Goal: Task Accomplishment & Management: Manage account settings

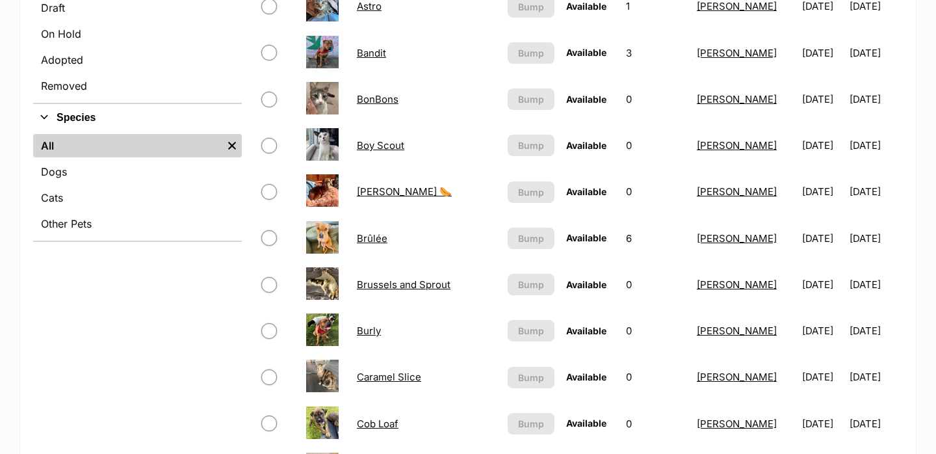
scroll to position [450, 0]
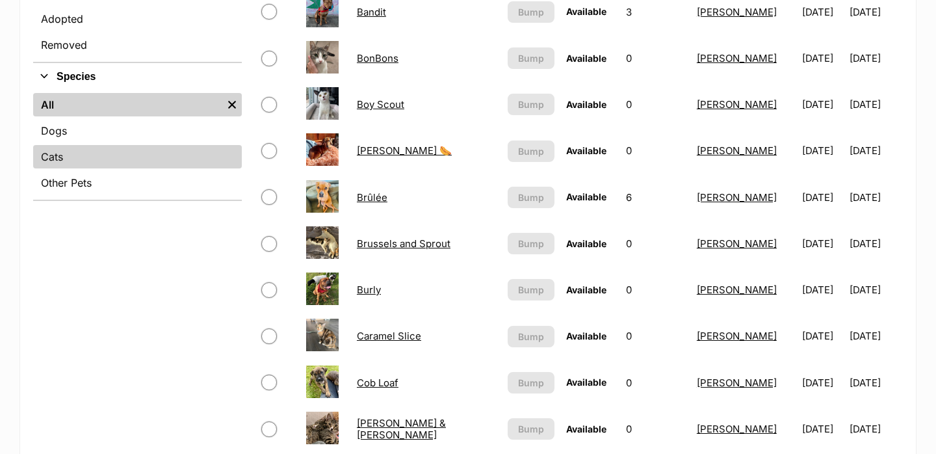
click at [131, 165] on link "Cats" at bounding box center [137, 156] width 209 height 23
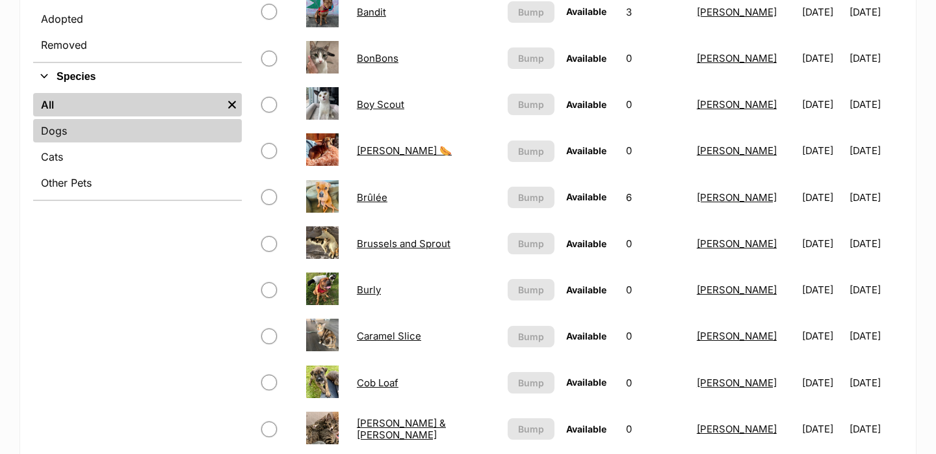
click at [118, 140] on link "Dogs" at bounding box center [137, 130] width 209 height 23
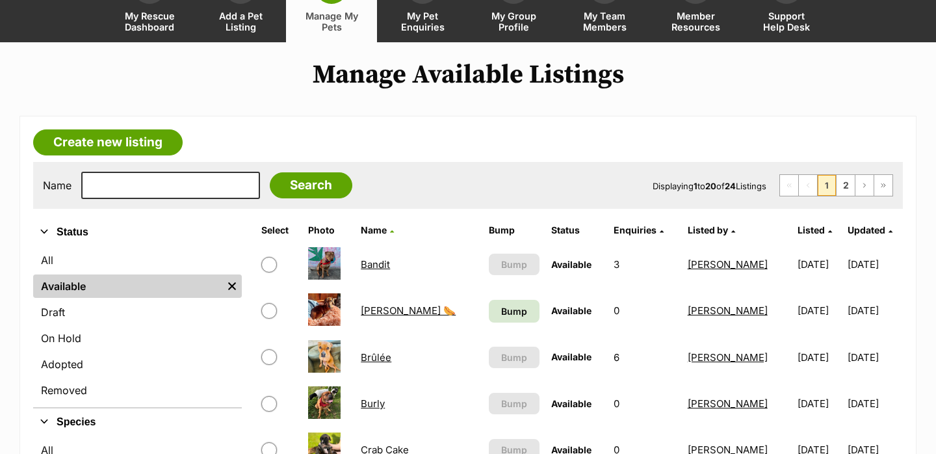
scroll to position [107, 0]
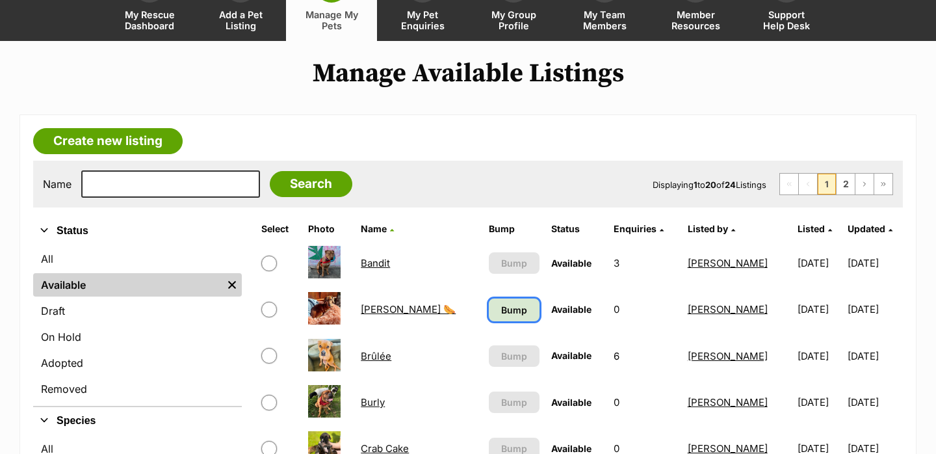
click at [501, 307] on span "Bump" at bounding box center [514, 310] width 26 height 14
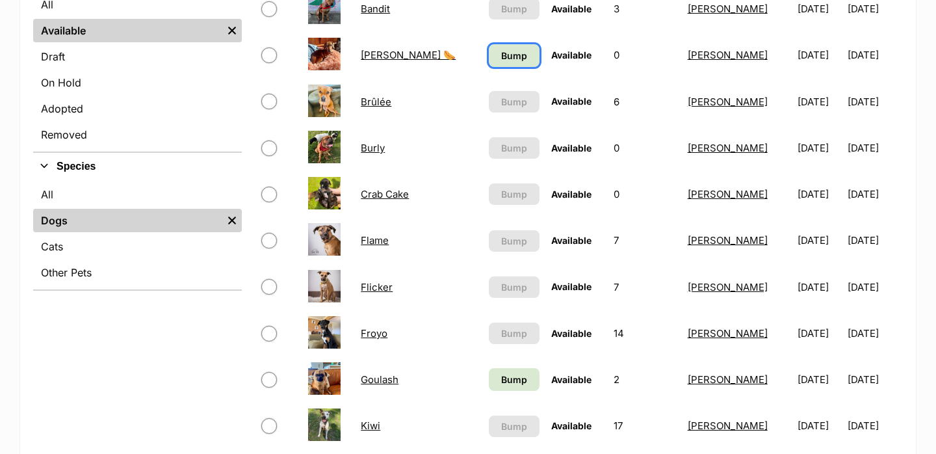
scroll to position [381, 0]
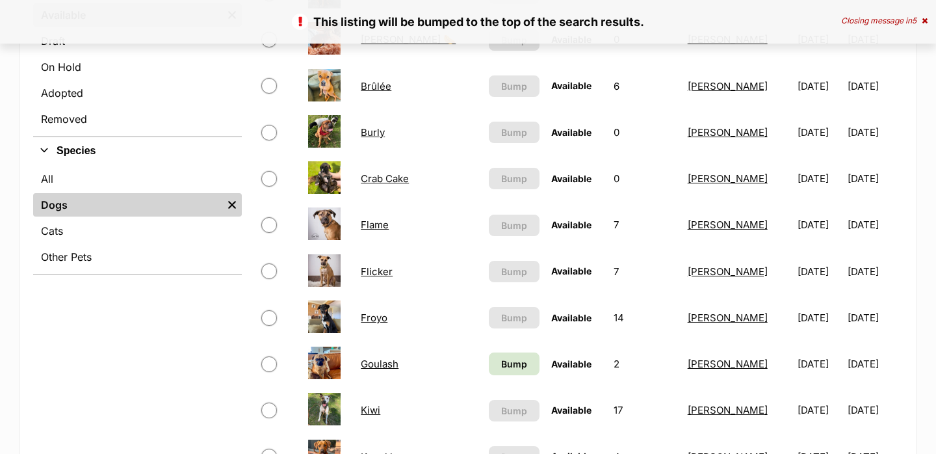
scroll to position [416, 0]
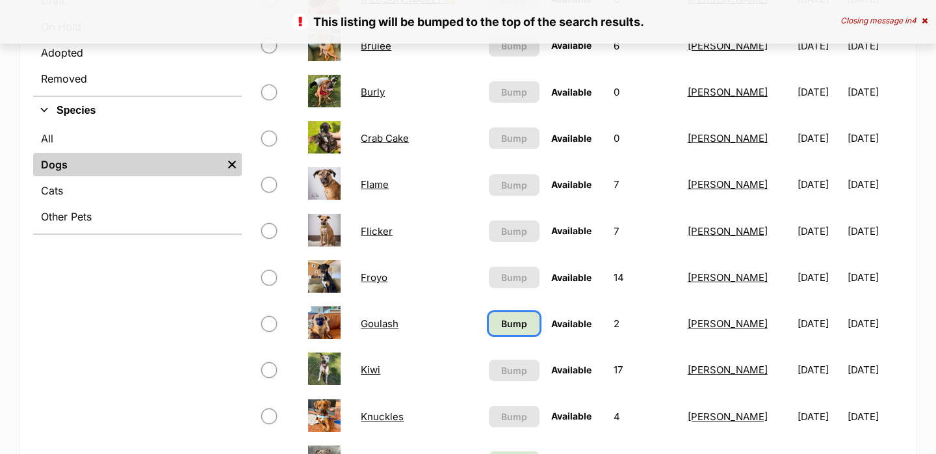
click at [489, 333] on link "Bump" at bounding box center [514, 323] width 51 height 23
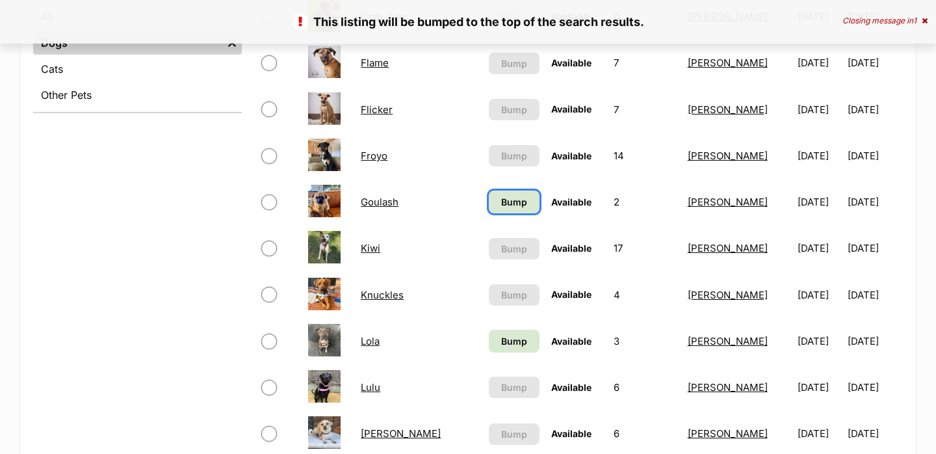
scroll to position [541, 0]
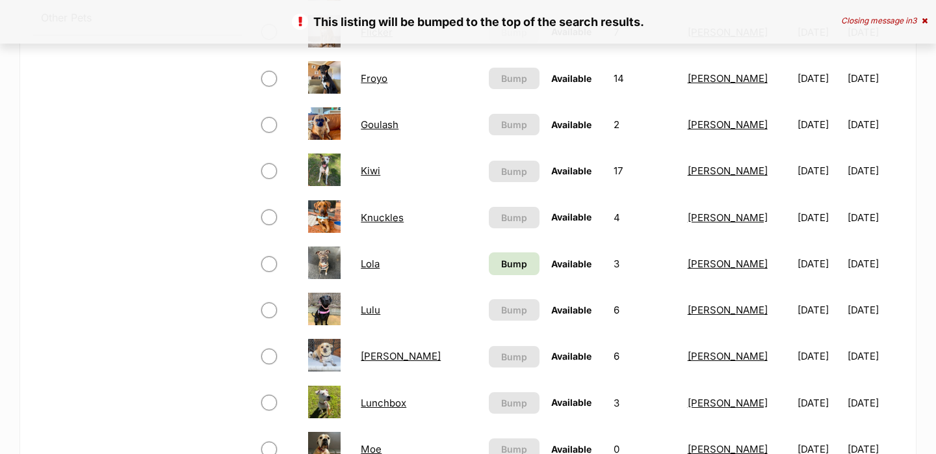
scroll to position [616, 0]
click at [501, 266] on span "Bump" at bounding box center [514, 263] width 26 height 14
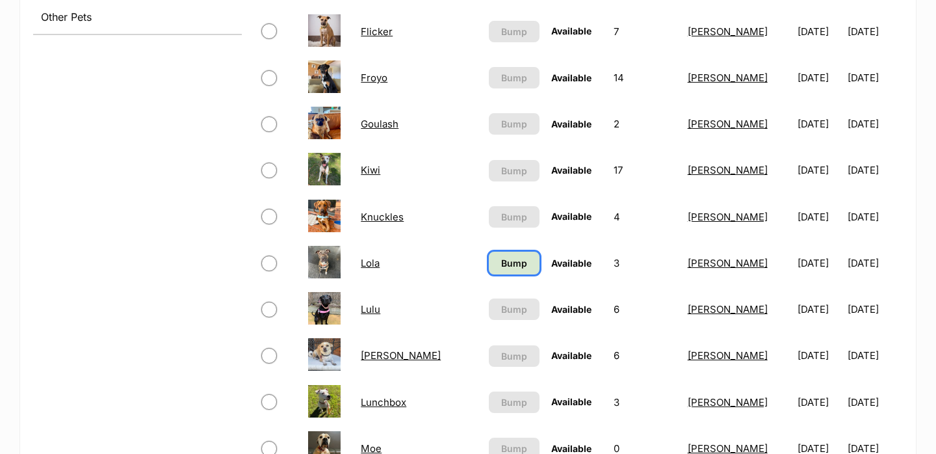
scroll to position [646, 0]
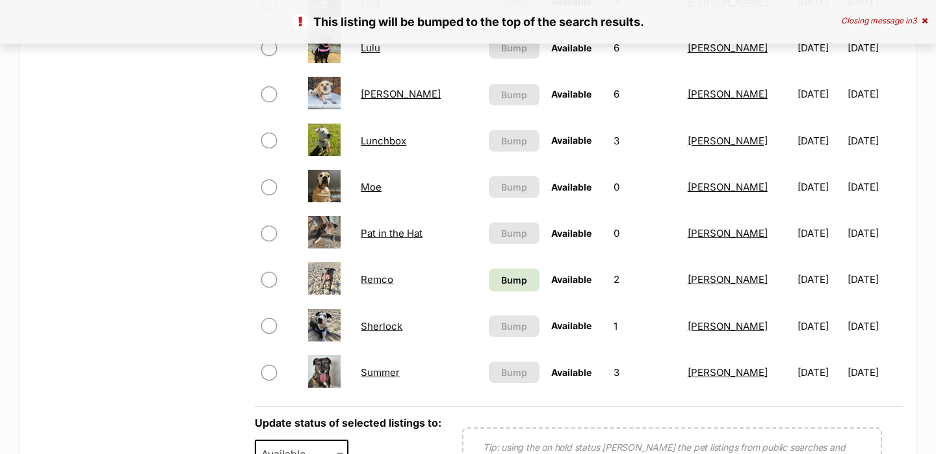
scroll to position [889, 0]
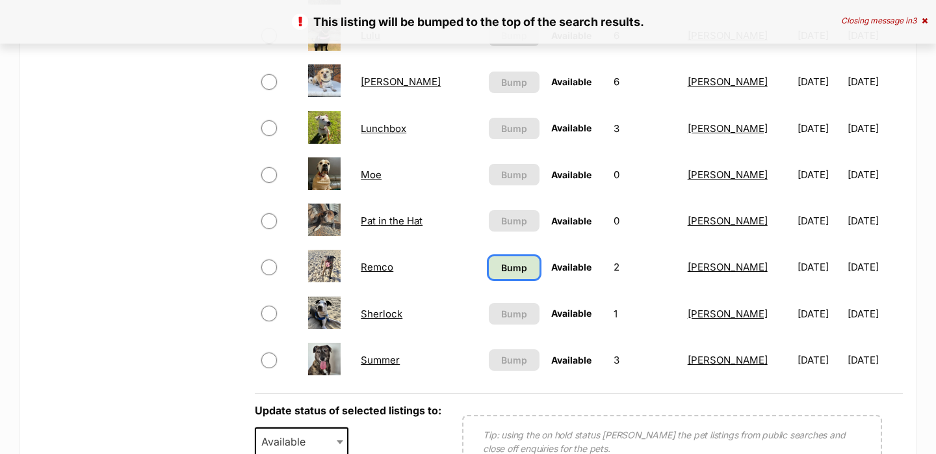
click at [501, 272] on span "Bump" at bounding box center [514, 268] width 26 height 14
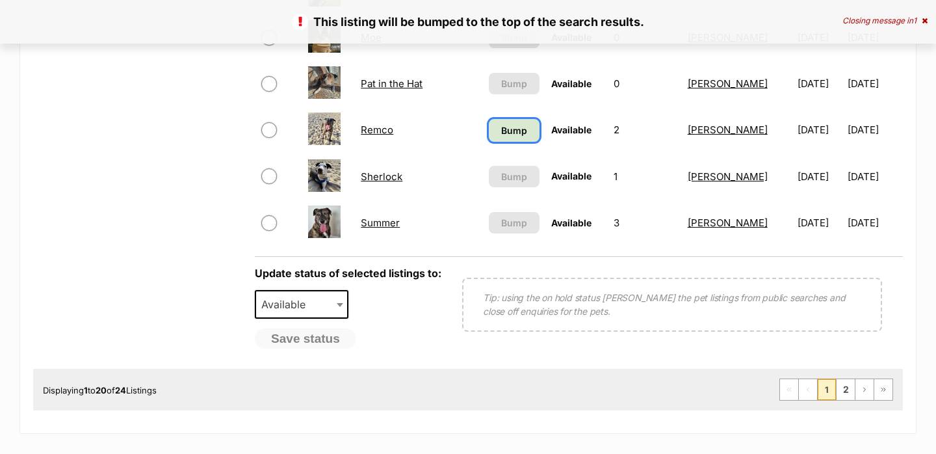
scroll to position [1025, 0]
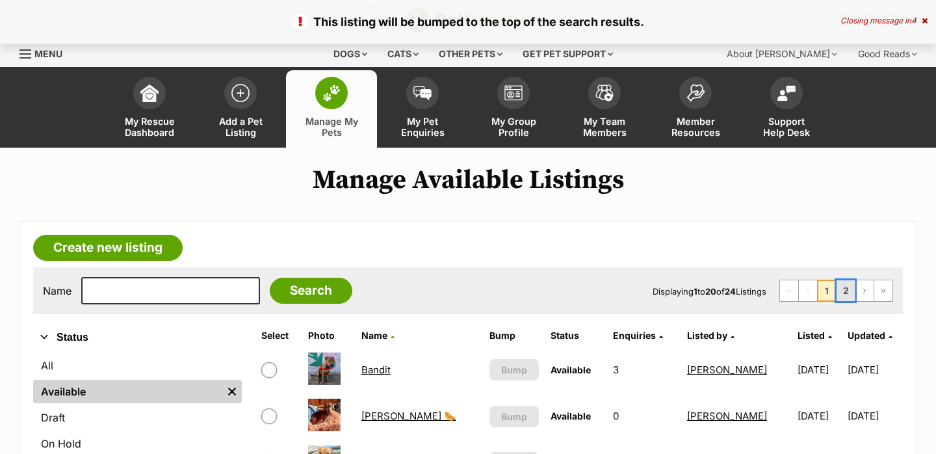
click at [852, 285] on link "2" at bounding box center [845, 290] width 18 height 21
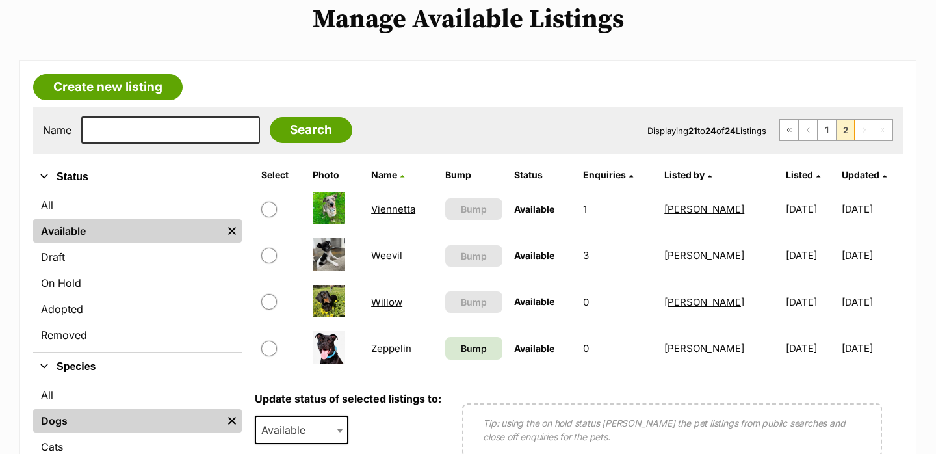
scroll to position [163, 0]
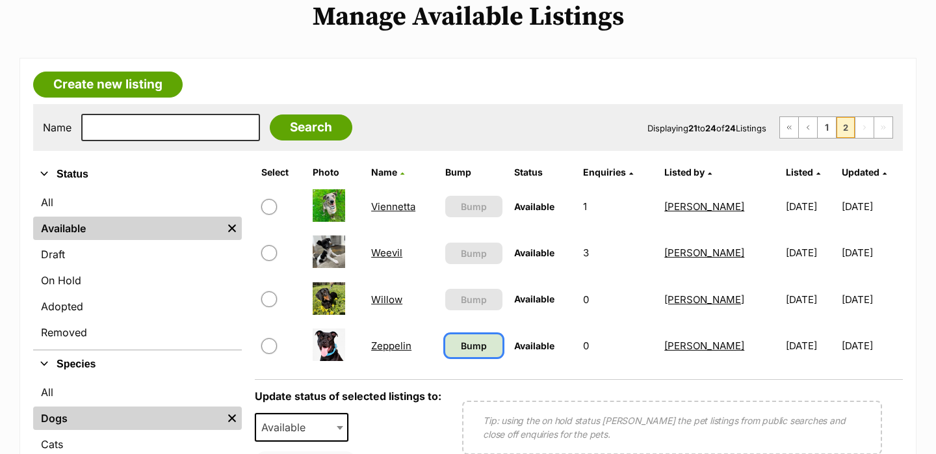
click at [473, 348] on span "Bump" at bounding box center [474, 346] width 26 height 14
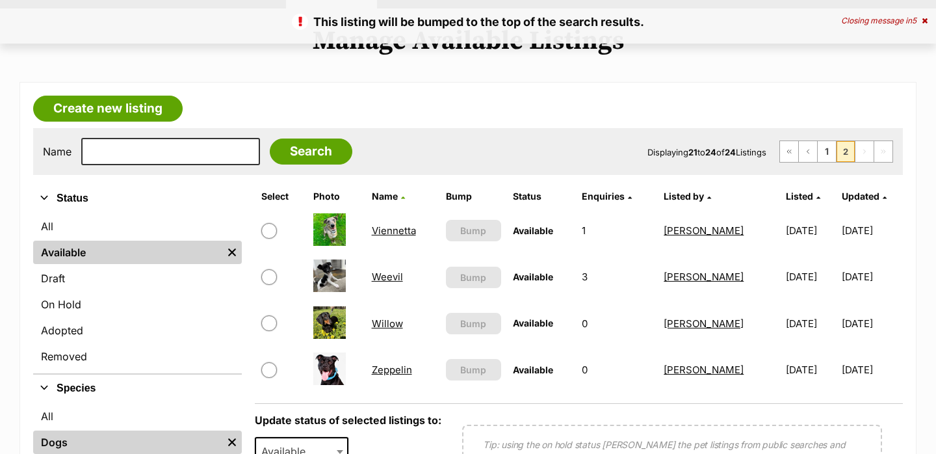
scroll to position [142, 0]
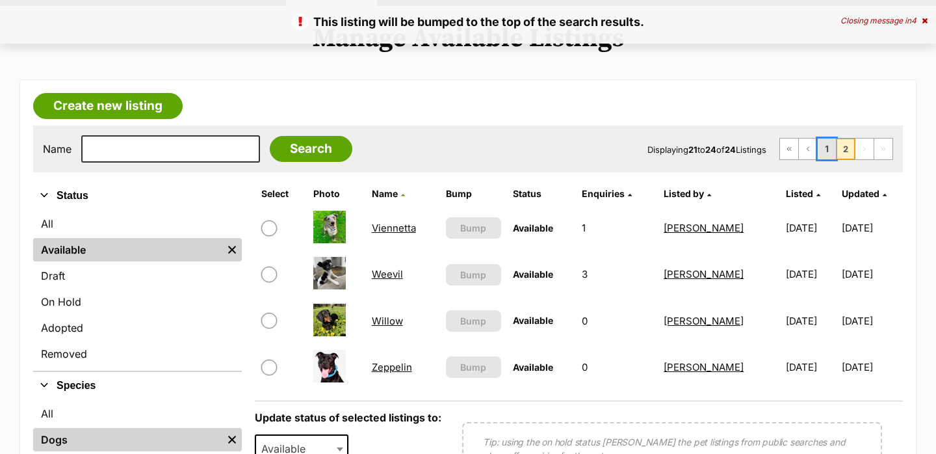
click at [820, 148] on link "1" at bounding box center [826, 148] width 18 height 21
click at [825, 149] on link "1" at bounding box center [826, 148] width 18 height 21
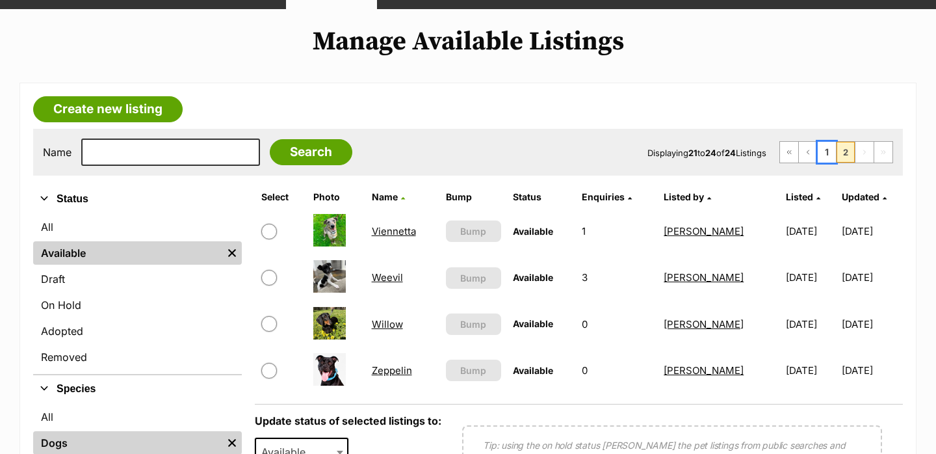
scroll to position [144, 0]
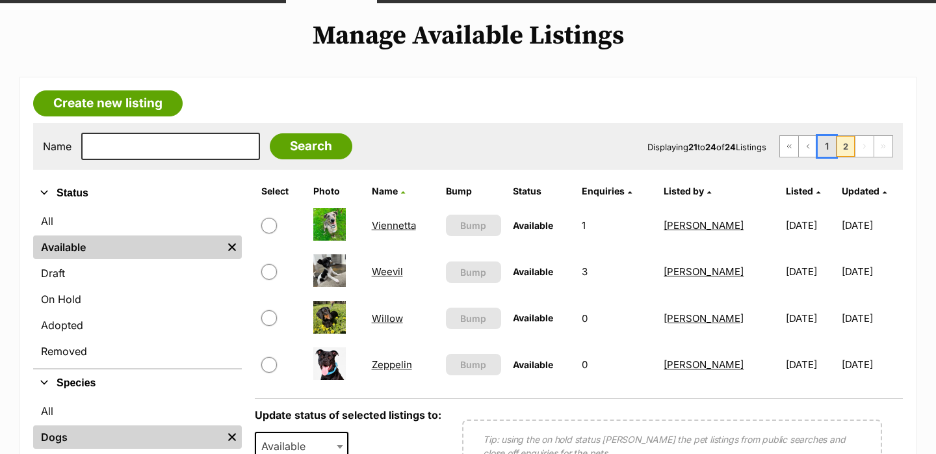
click at [827, 144] on link "1" at bounding box center [826, 146] width 18 height 21
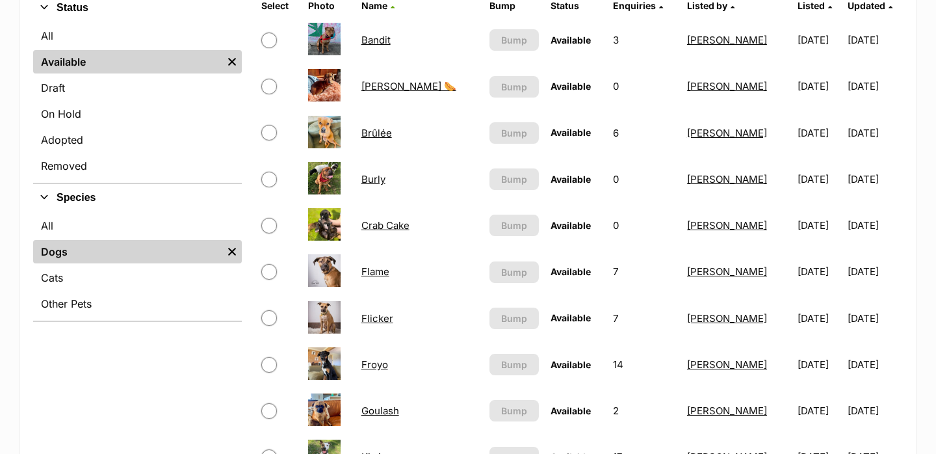
scroll to position [324, 0]
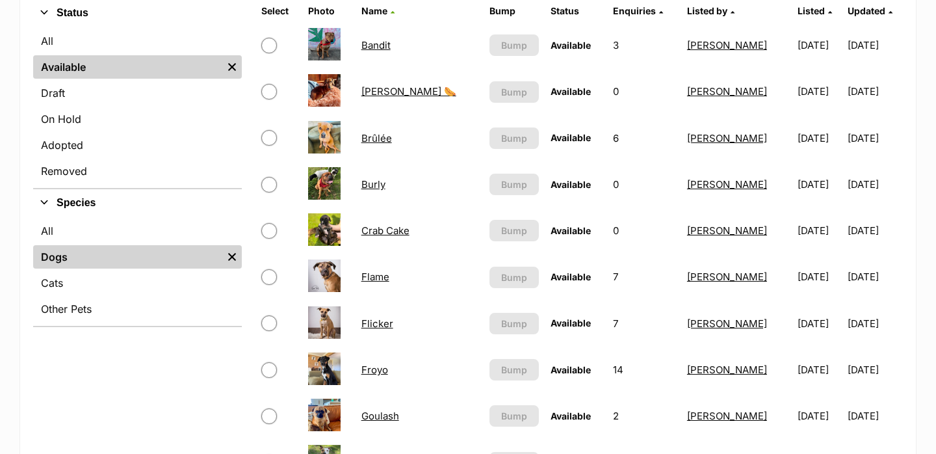
click at [398, 238] on td "Crab Cake" at bounding box center [419, 230] width 127 height 45
click at [396, 234] on link "Crab Cake" at bounding box center [385, 230] width 48 height 12
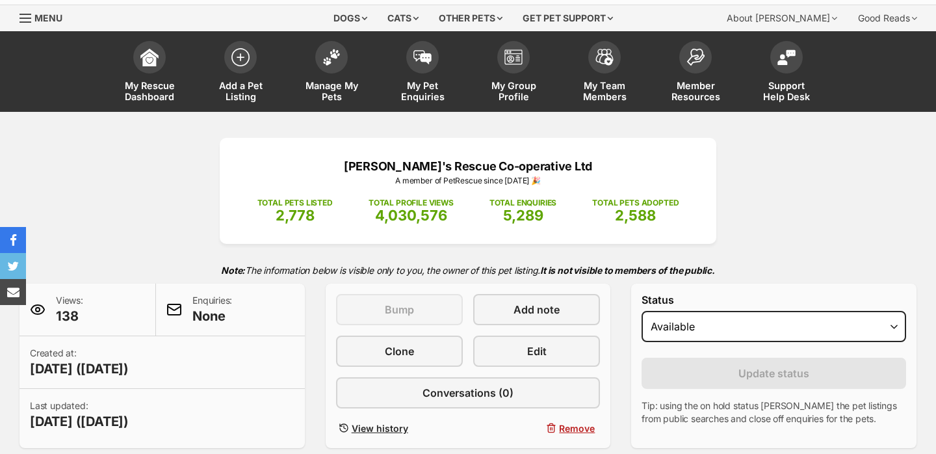
scroll to position [79, 0]
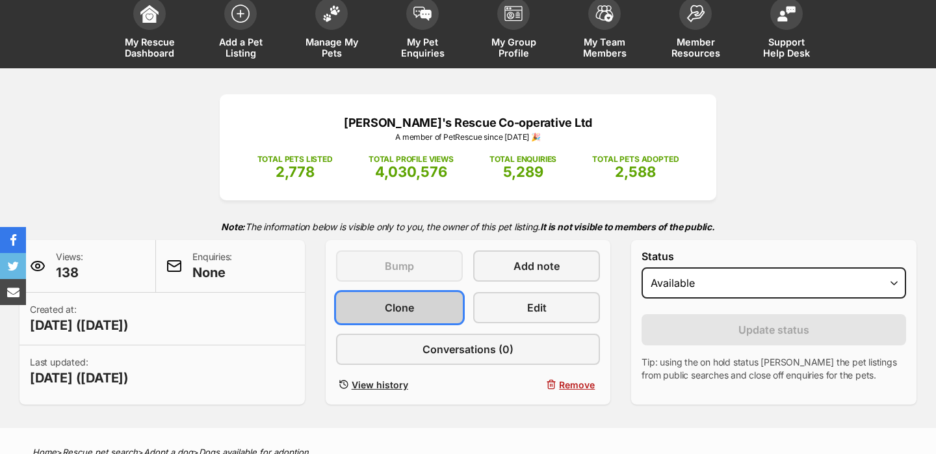
click at [404, 307] on span "Clone" at bounding box center [399, 308] width 29 height 16
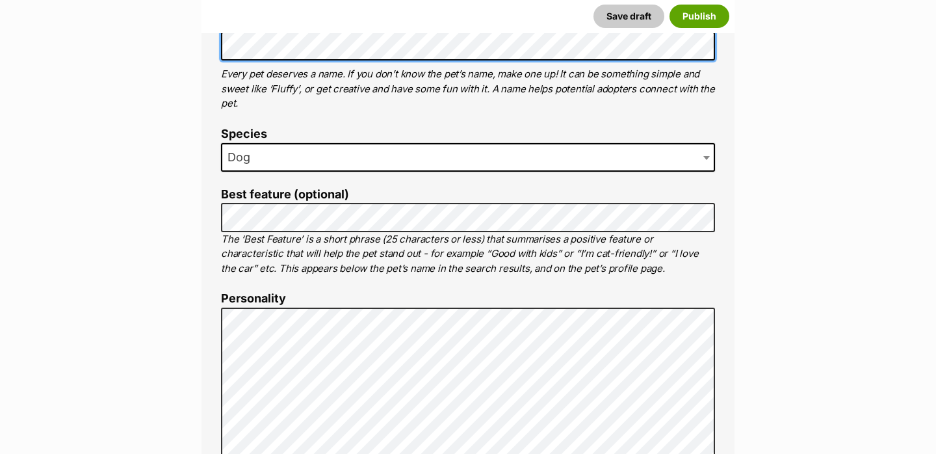
scroll to position [555, 0]
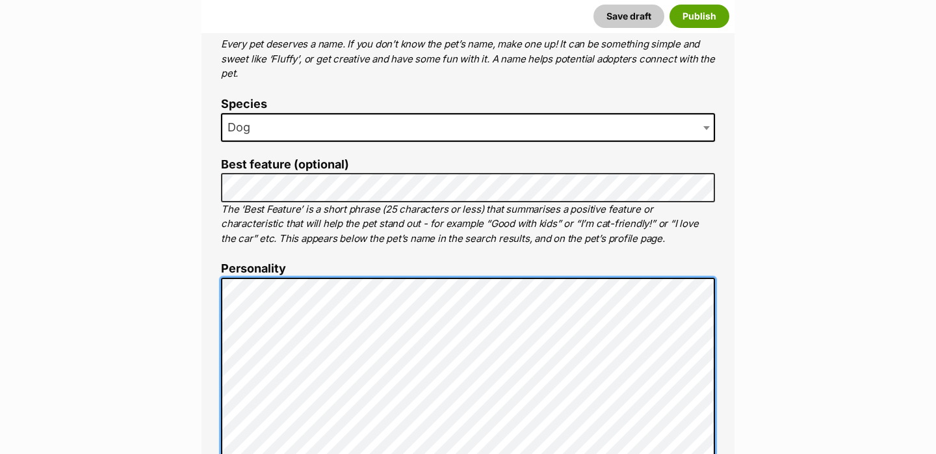
scroll to position [530, 0]
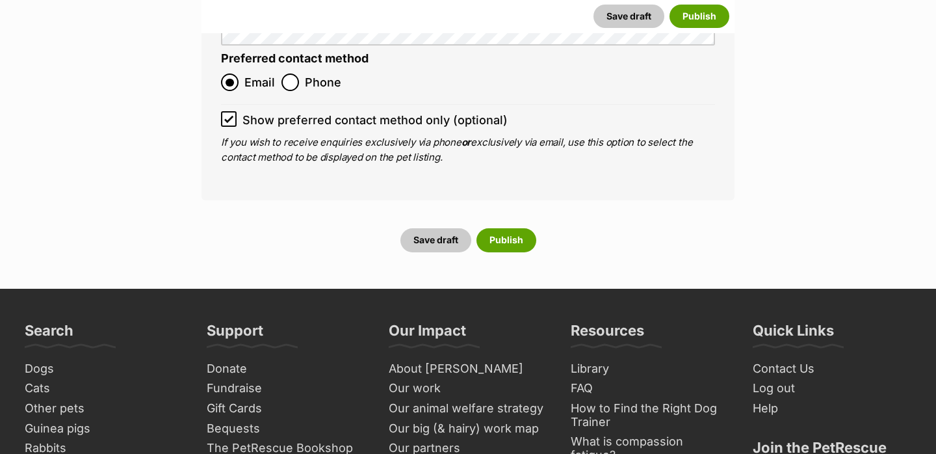
scroll to position [5582, 0]
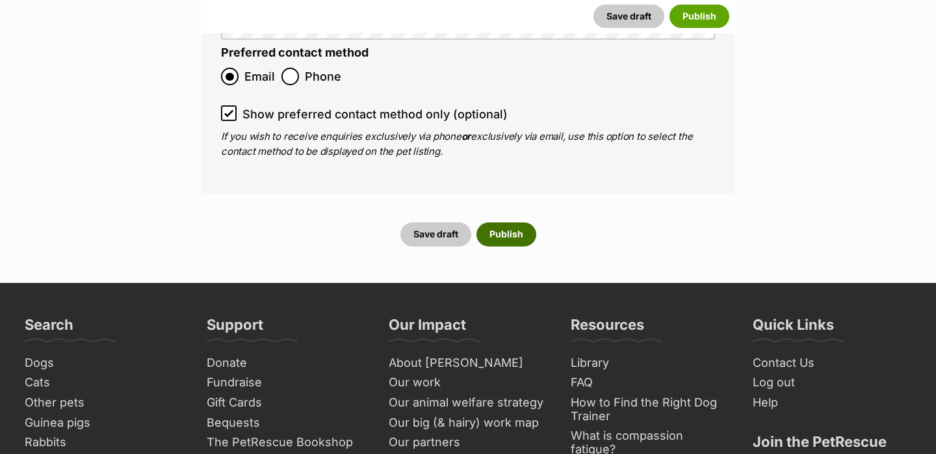
click at [526, 222] on button "Publish" at bounding box center [506, 233] width 60 height 23
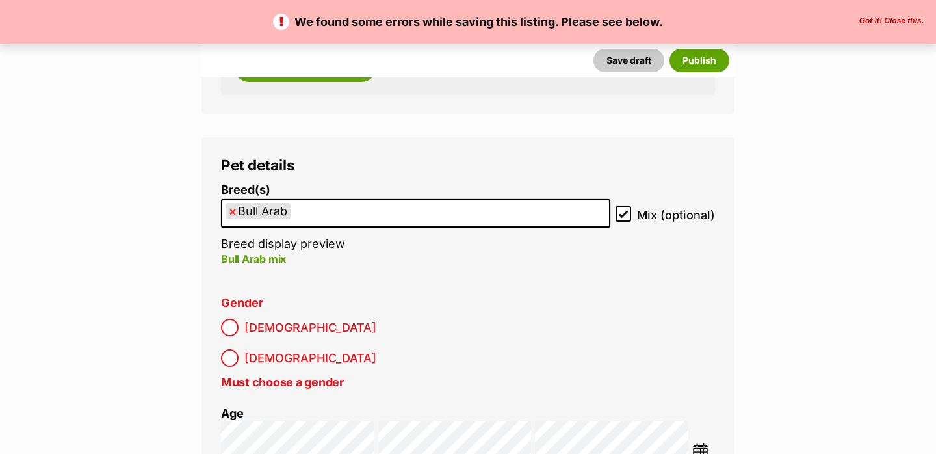
scroll to position [2019, 0]
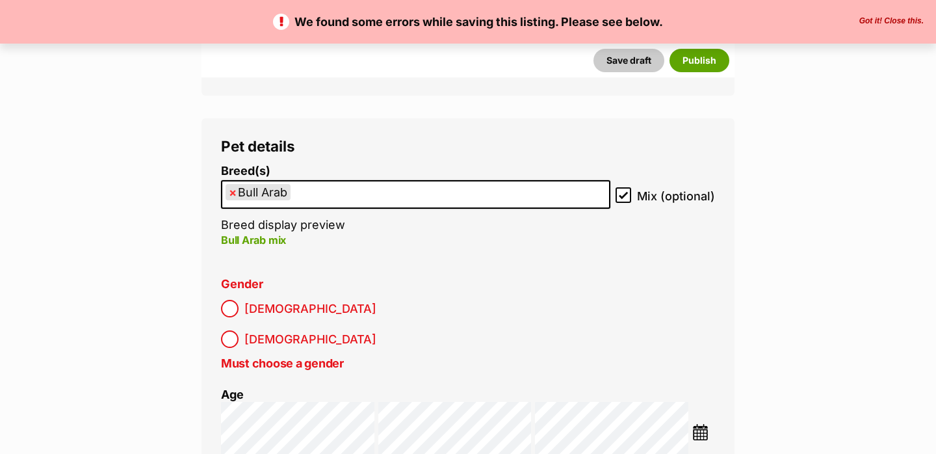
click at [301, 330] on label "Female" at bounding box center [298, 339] width 155 height 18
click at [715, 57] on button "Publish" at bounding box center [699, 60] width 60 height 23
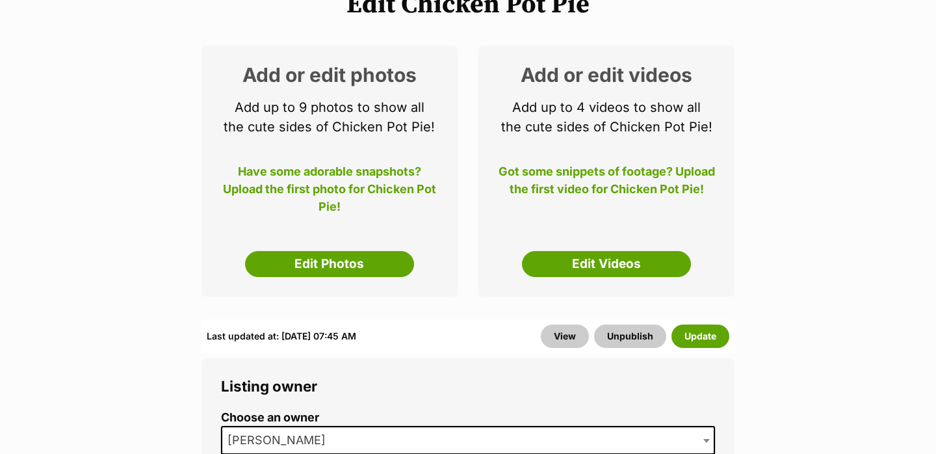
scroll to position [196, 0]
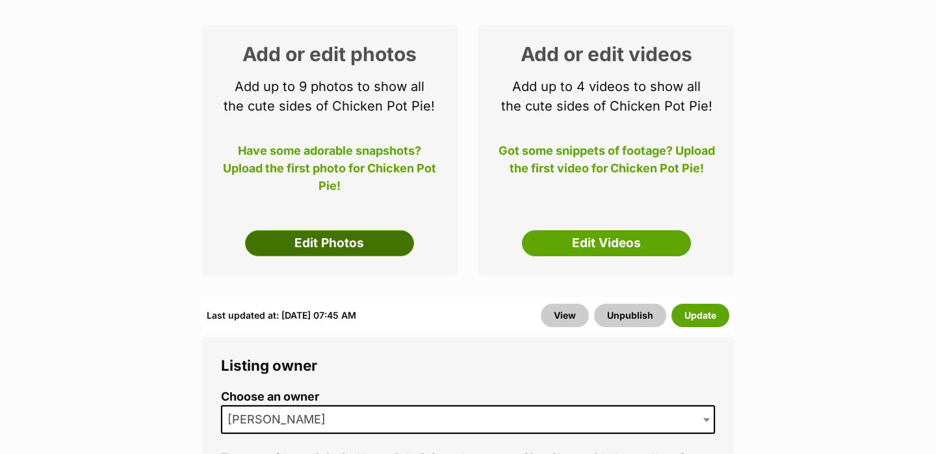
click at [341, 250] on link "Edit Photos" at bounding box center [329, 243] width 169 height 26
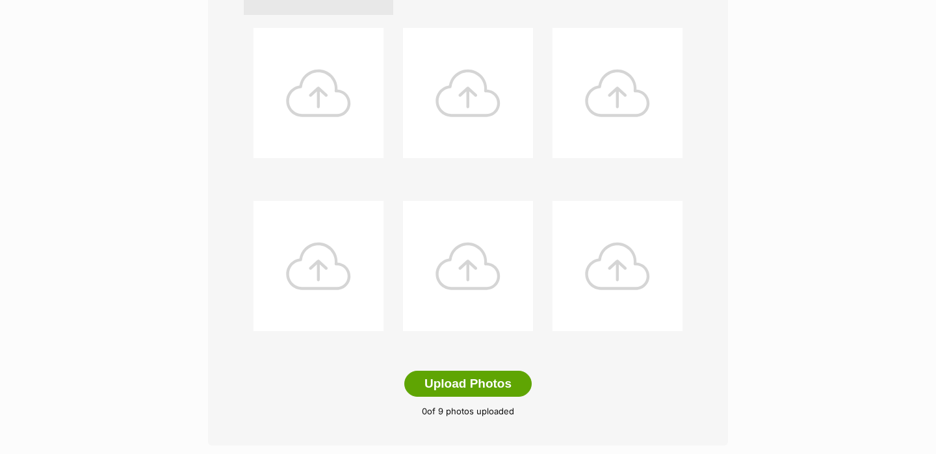
scroll to position [802, 0]
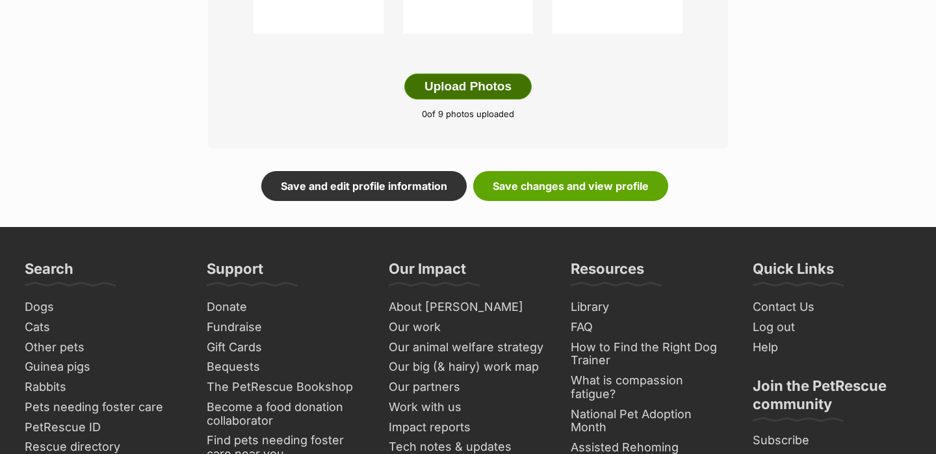
click at [429, 86] on button "Upload Photos" at bounding box center [467, 86] width 127 height 26
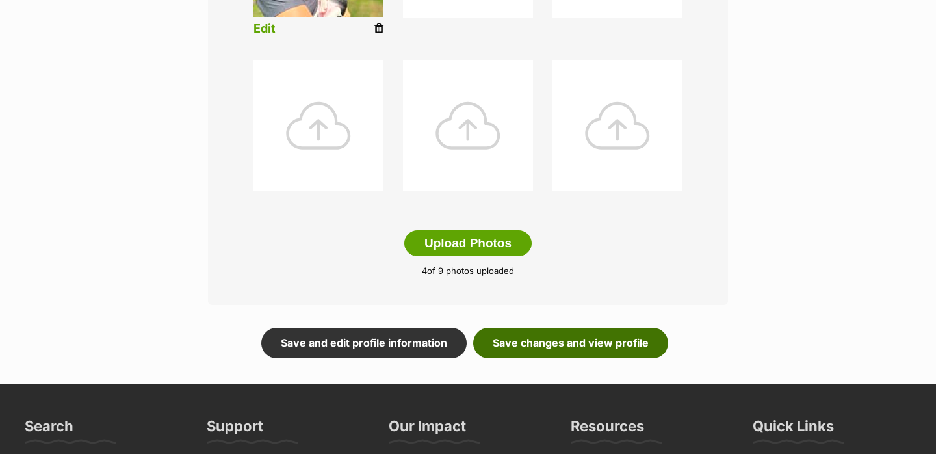
scroll to position [711, 0]
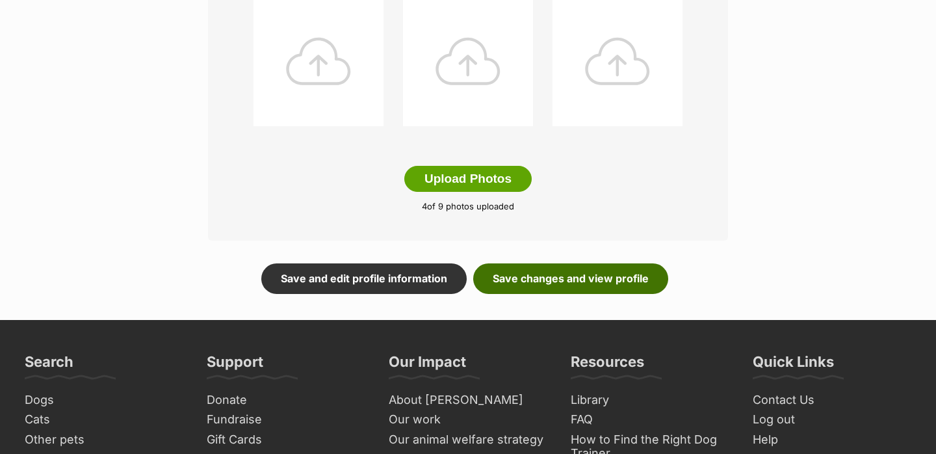
click at [574, 286] on link "Save changes and view profile" at bounding box center [570, 278] width 195 height 30
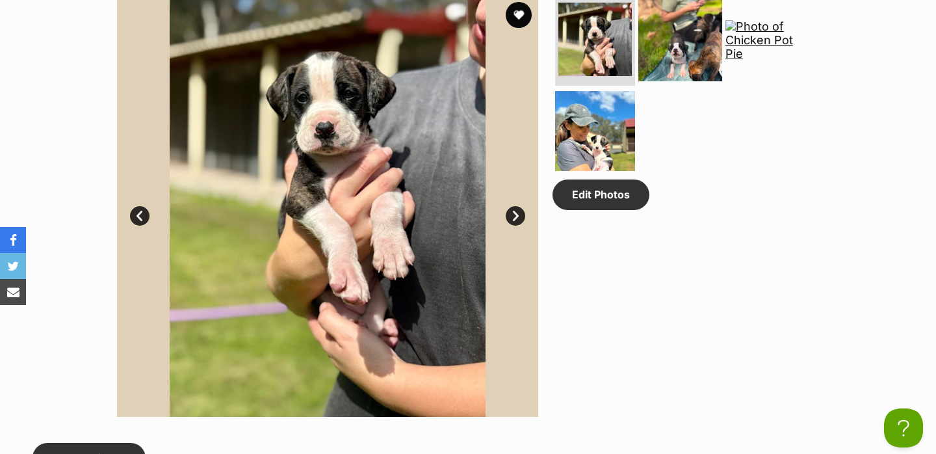
click at [662, 44] on img at bounding box center [680, 39] width 84 height 84
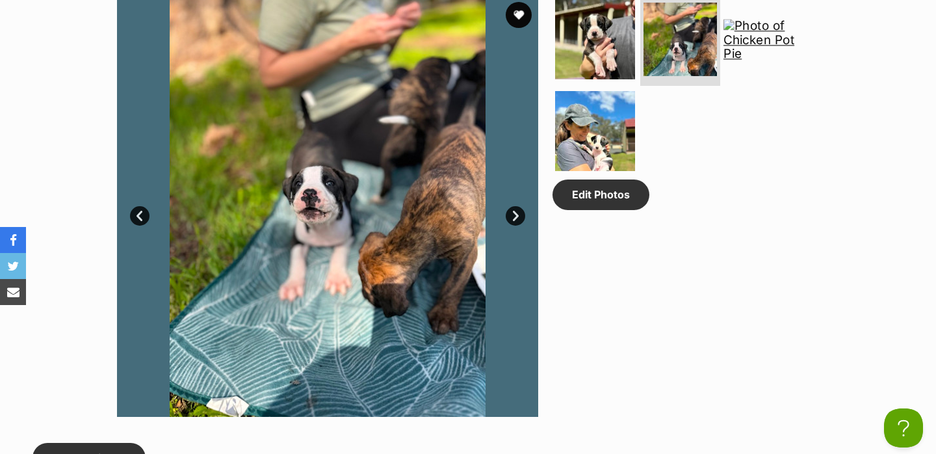
click at [774, 62] on img at bounding box center [765, 40] width 84 height 42
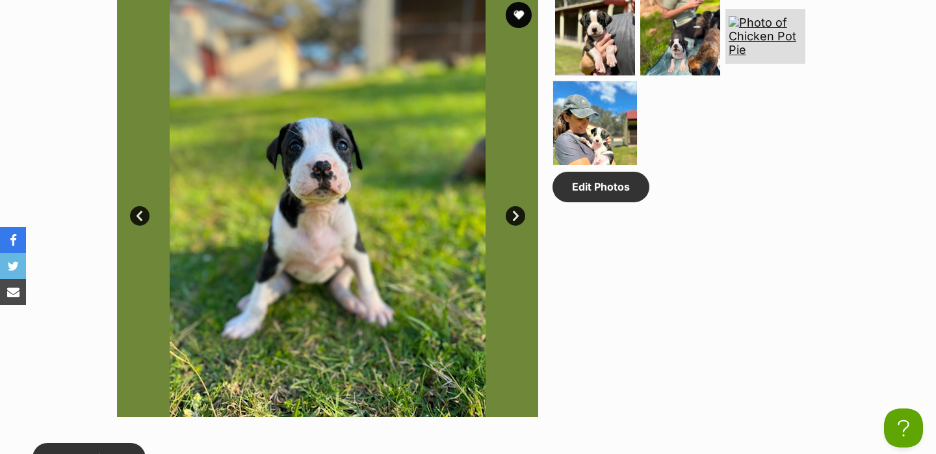
click at [573, 161] on img at bounding box center [595, 123] width 84 height 84
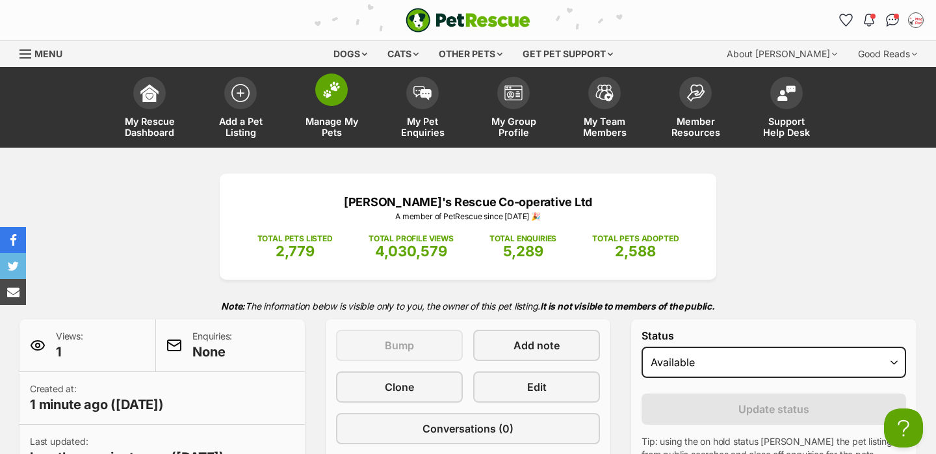
click at [327, 94] on img at bounding box center [331, 89] width 18 height 17
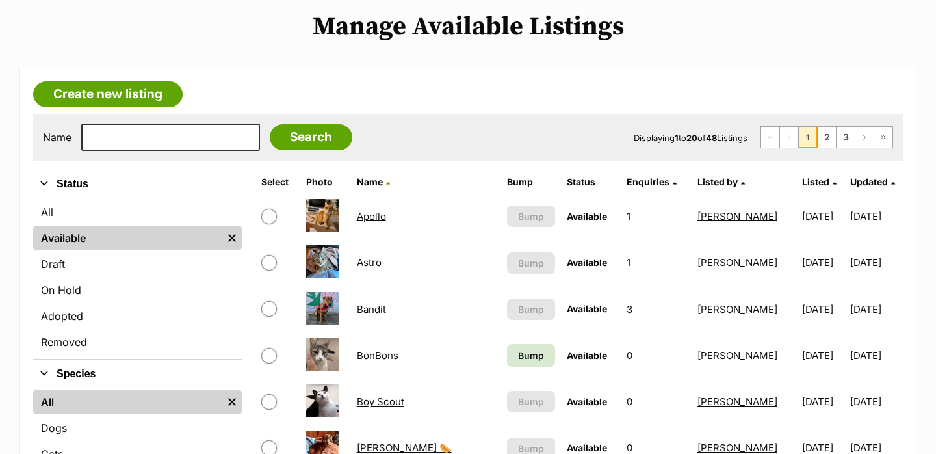
scroll to position [155, 0]
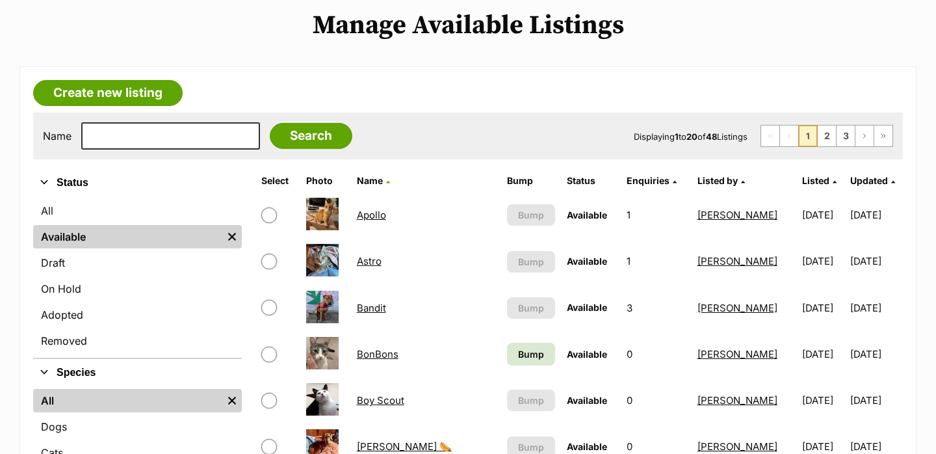
click at [526, 355] on td "Bump" at bounding box center [531, 353] width 58 height 45
click at [518, 355] on span "Bump" at bounding box center [531, 354] width 26 height 14
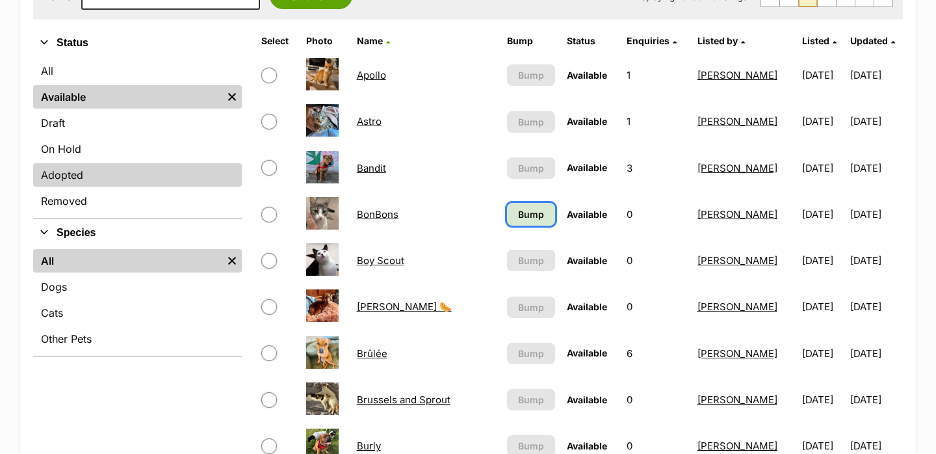
scroll to position [298, 0]
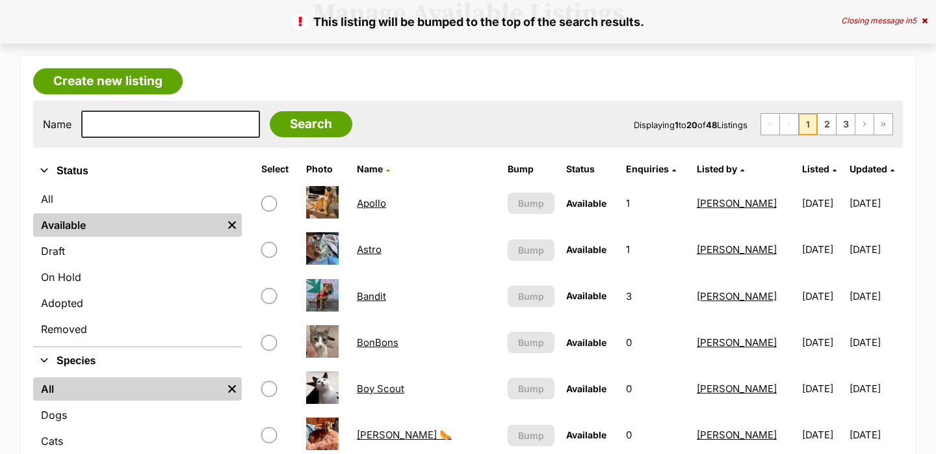
scroll to position [261, 0]
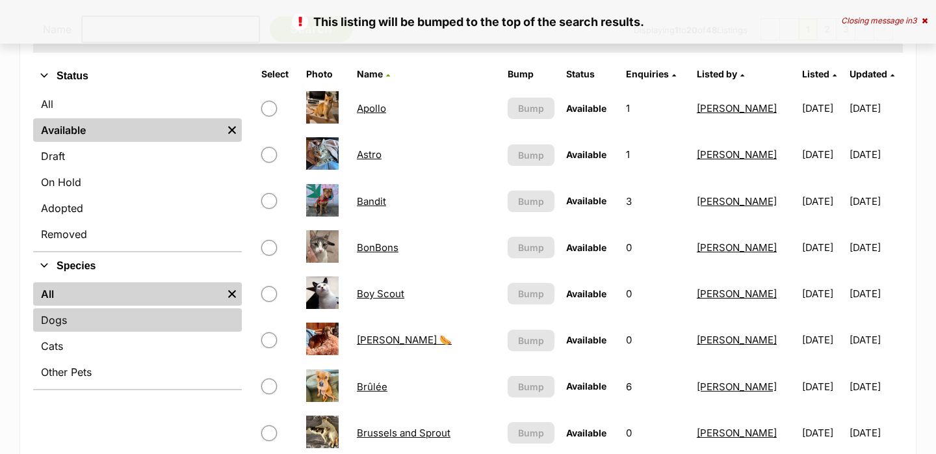
click at [129, 330] on link "Dogs" at bounding box center [137, 319] width 209 height 23
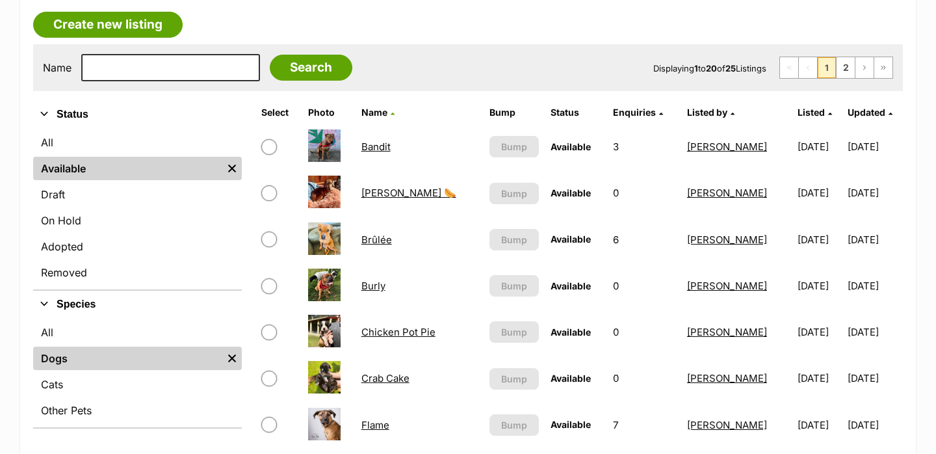
scroll to position [224, 0]
click at [415, 335] on link "Chicken Pot Pie" at bounding box center [398, 331] width 74 height 12
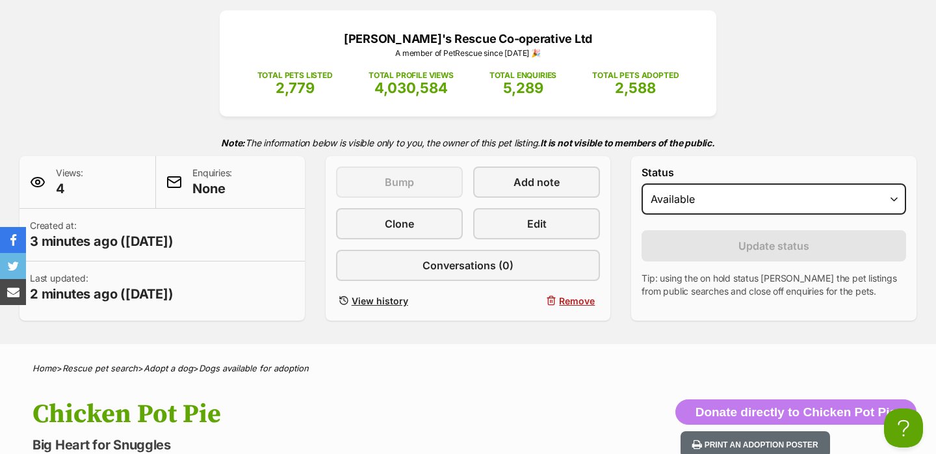
scroll to position [149, 0]
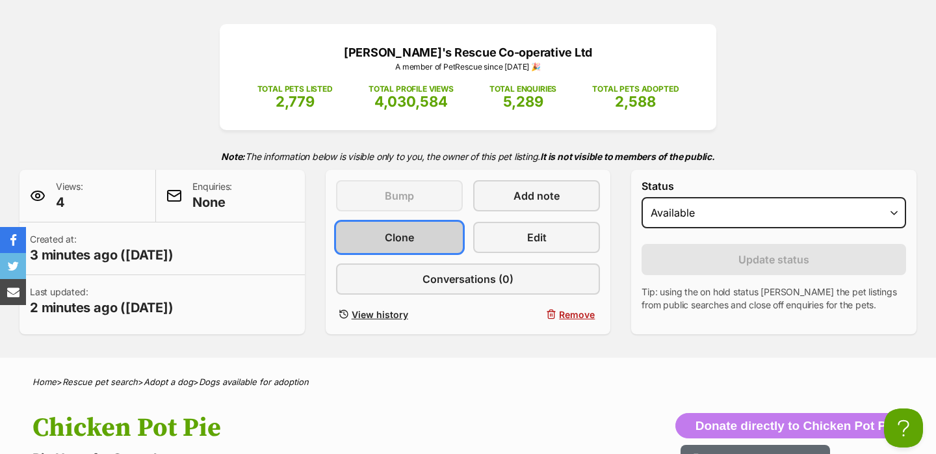
click at [434, 232] on link "Clone" at bounding box center [399, 237] width 127 height 31
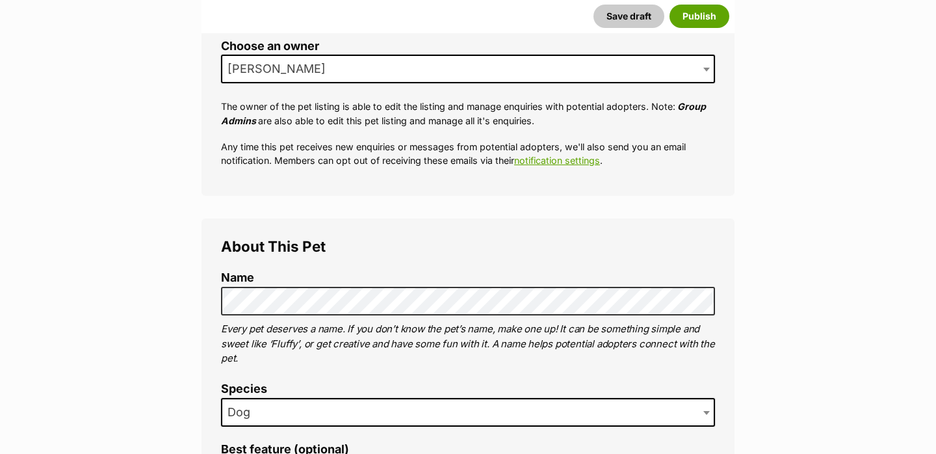
scroll to position [275, 0]
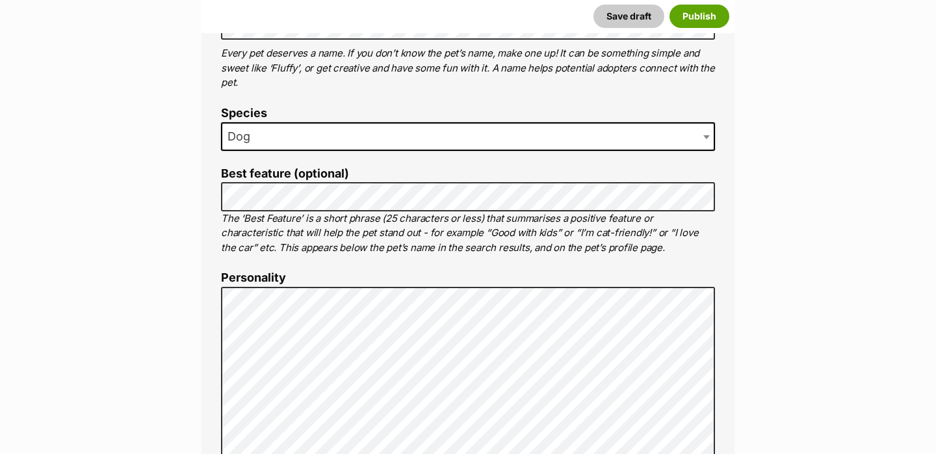
scroll to position [550, 0]
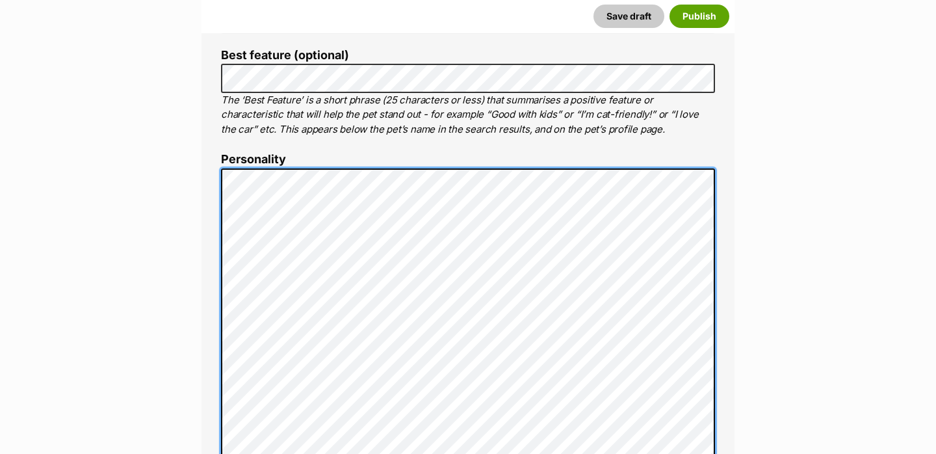
scroll to position [659, 0]
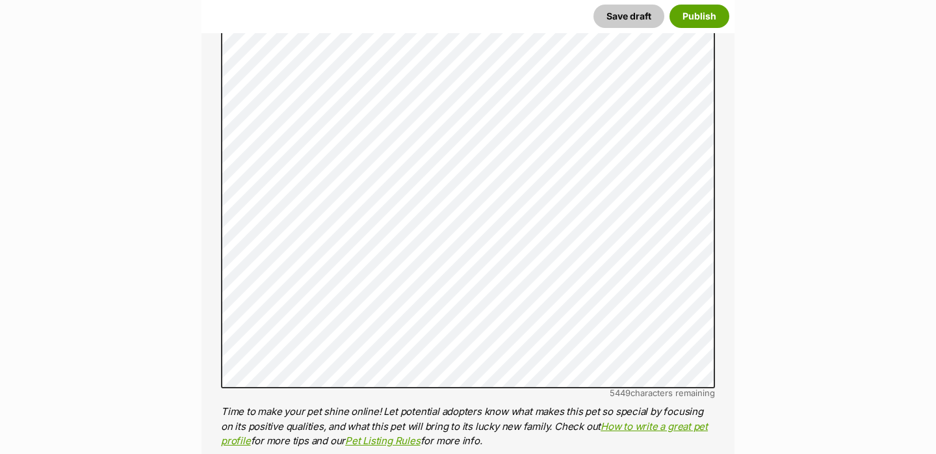
scroll to position [1064, 0]
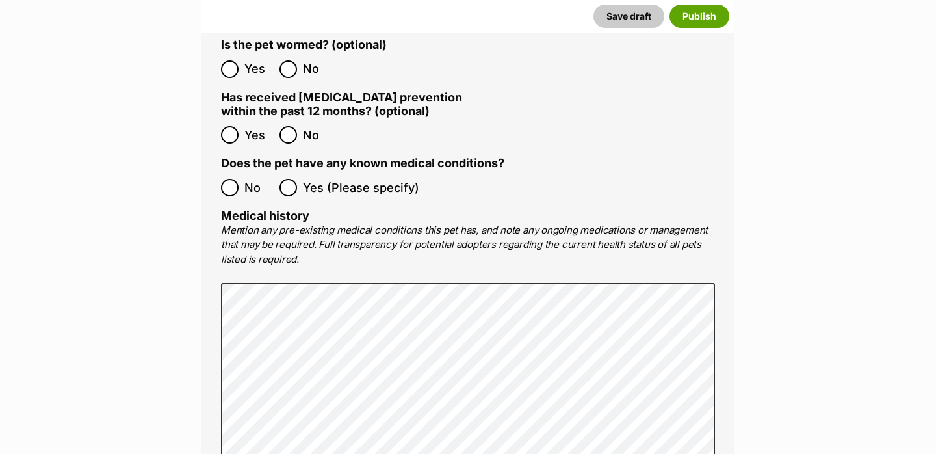
click at [241, 179] on label "No" at bounding box center [247, 188] width 52 height 18
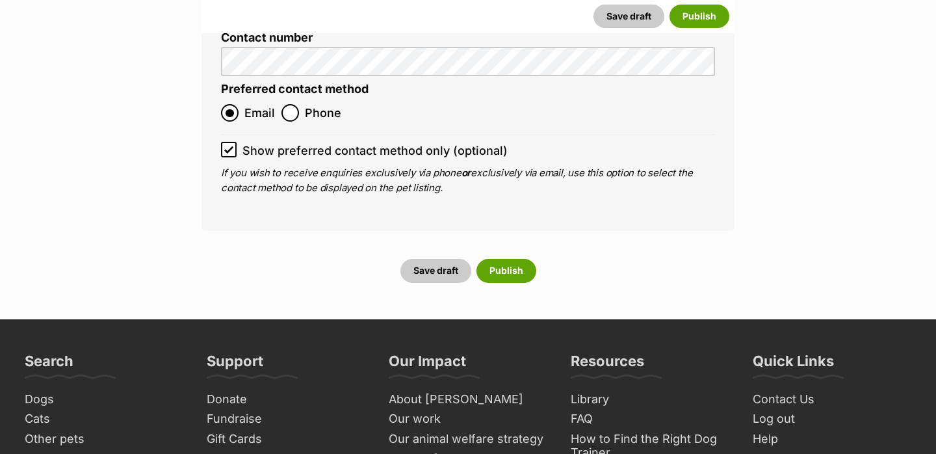
scroll to position [5546, 0]
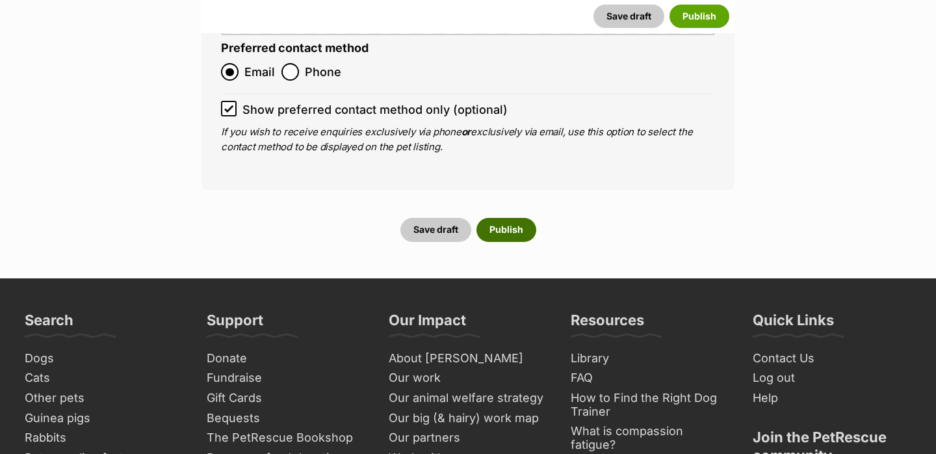
click at [515, 218] on button "Publish" at bounding box center [506, 229] width 60 height 23
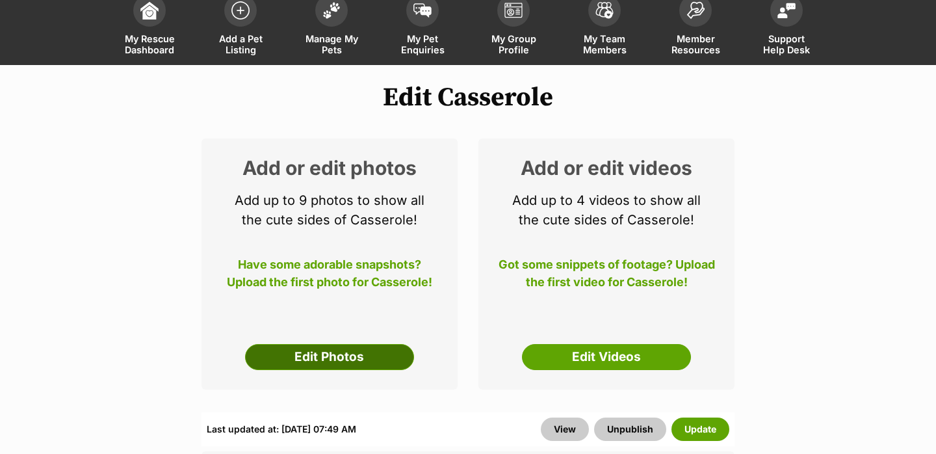
scroll to position [94, 0]
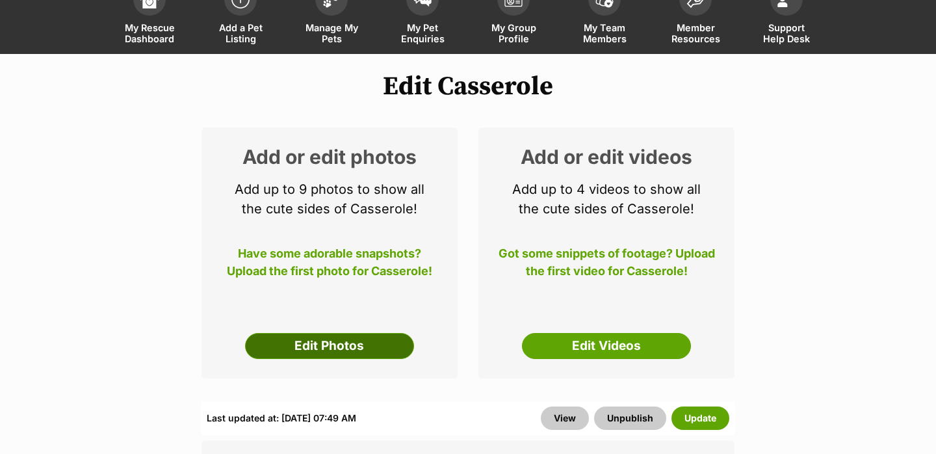
click at [381, 349] on link "Edit Photos" at bounding box center [329, 346] width 169 height 26
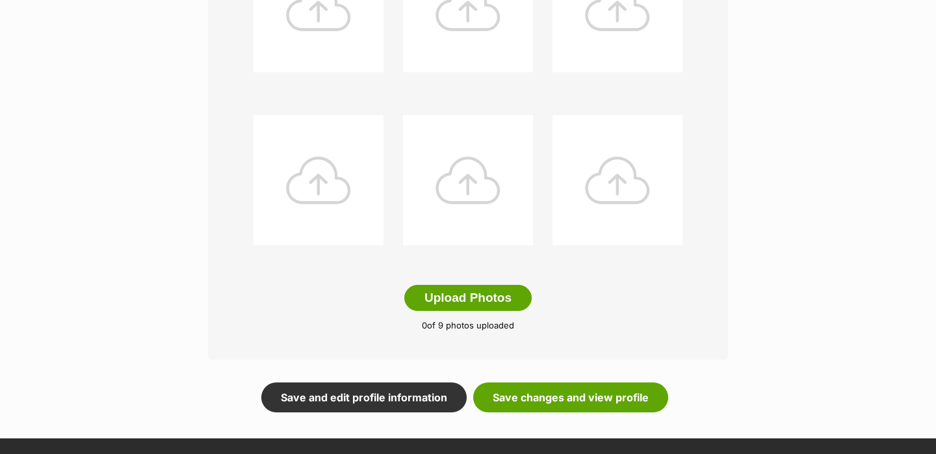
scroll to position [609, 0]
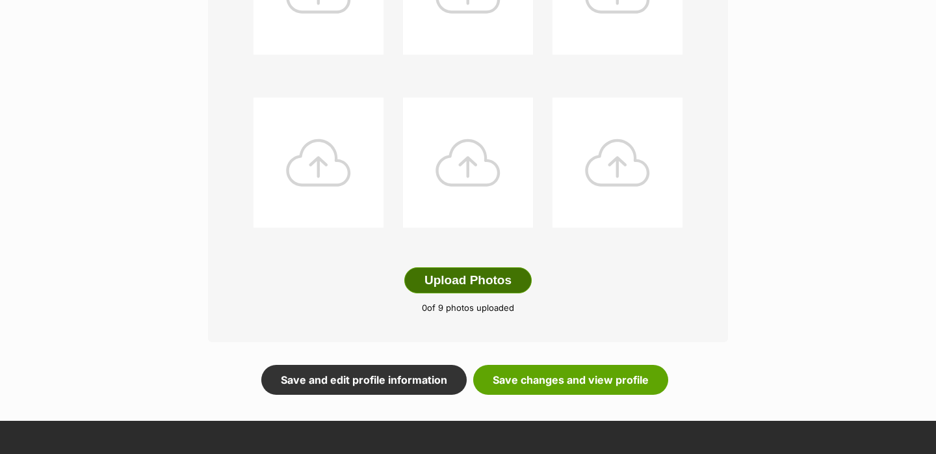
click at [504, 287] on button "Upload Photos" at bounding box center [467, 280] width 127 height 26
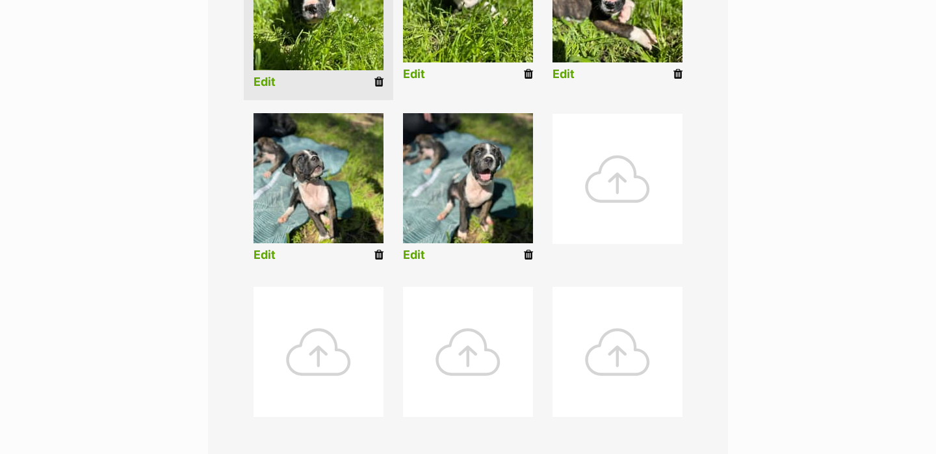
scroll to position [609, 0]
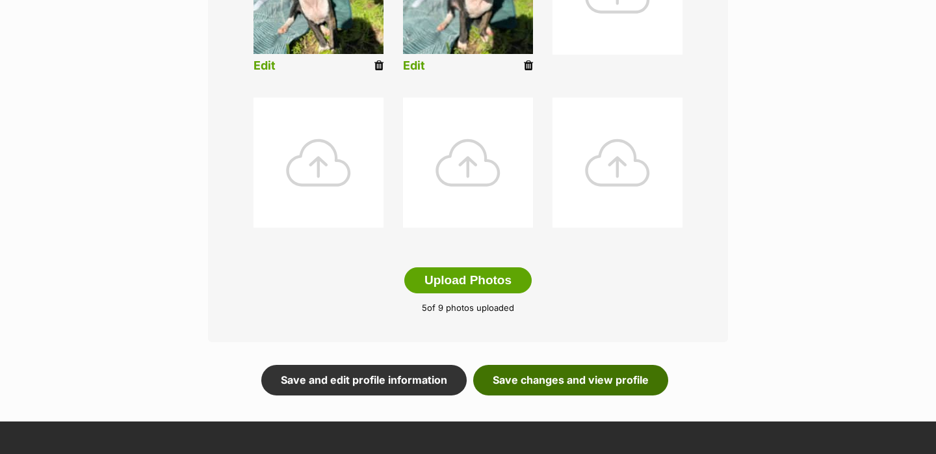
click at [568, 372] on link "Save changes and view profile" at bounding box center [570, 380] width 195 height 30
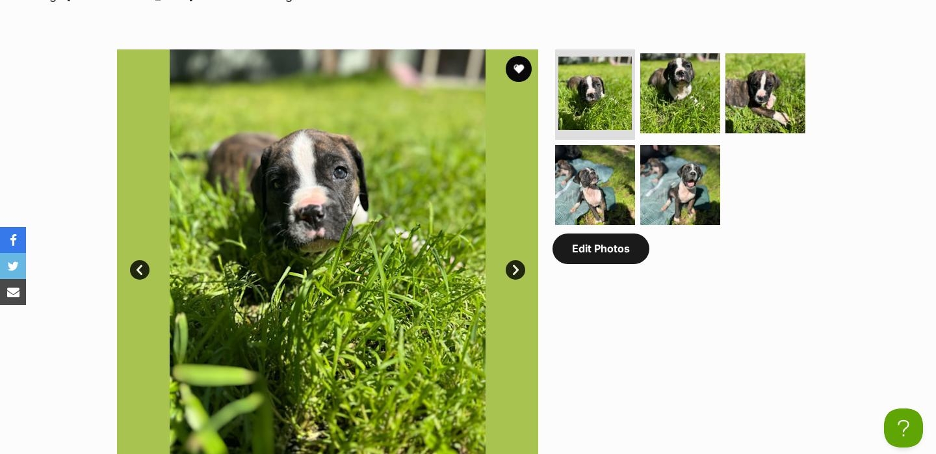
click at [601, 256] on link "Edit Photos" at bounding box center [600, 248] width 97 height 30
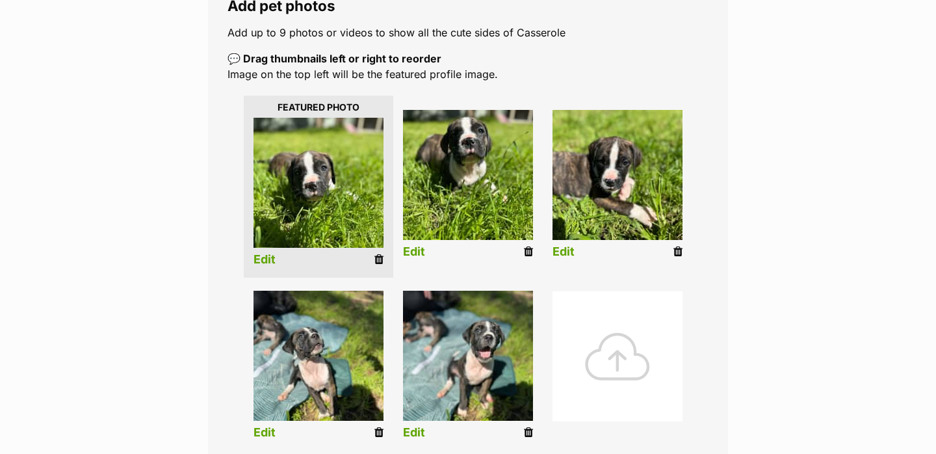
scroll to position [266, 0]
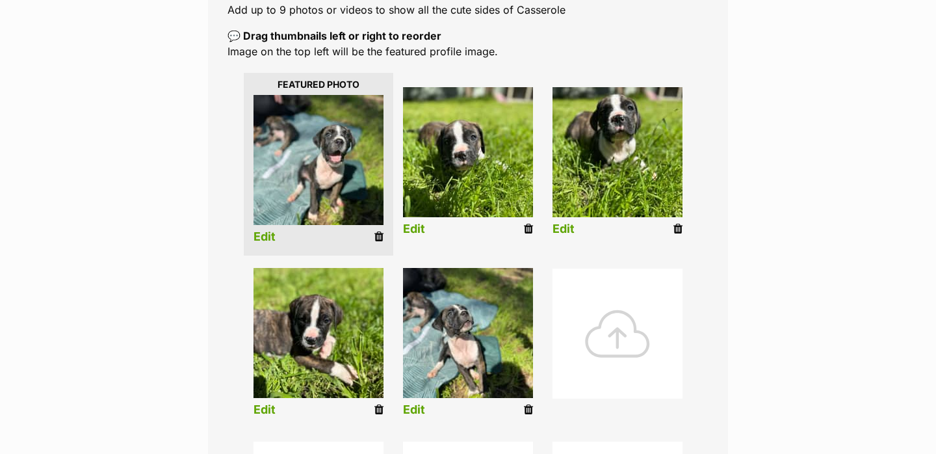
click at [271, 235] on link "Edit" at bounding box center [264, 237] width 22 height 14
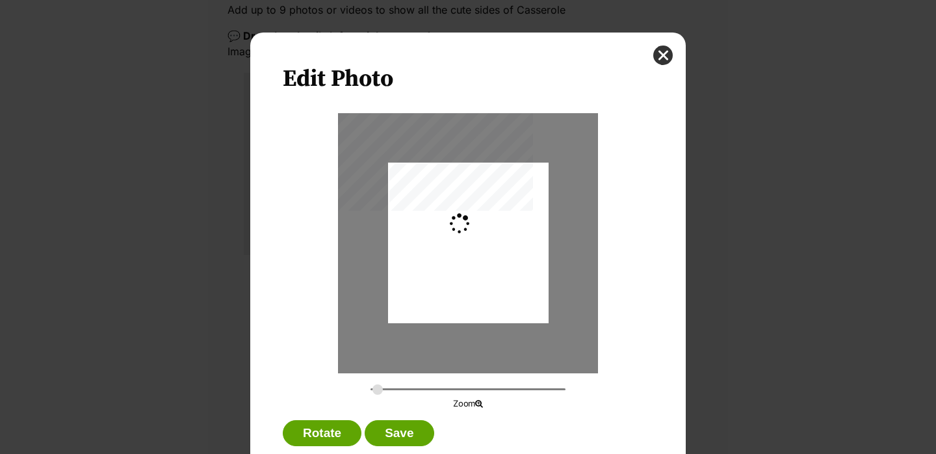
scroll to position [0, 0]
type input "0.2744"
drag, startPoint x: 452, startPoint y: 300, endPoint x: 452, endPoint y: 316, distance: 16.2
click at [452, 316] on div "Dialog Window - Close (Press escape to close)" at bounding box center [468, 259] width 160 height 214
click at [405, 431] on button "Save" at bounding box center [399, 433] width 69 height 26
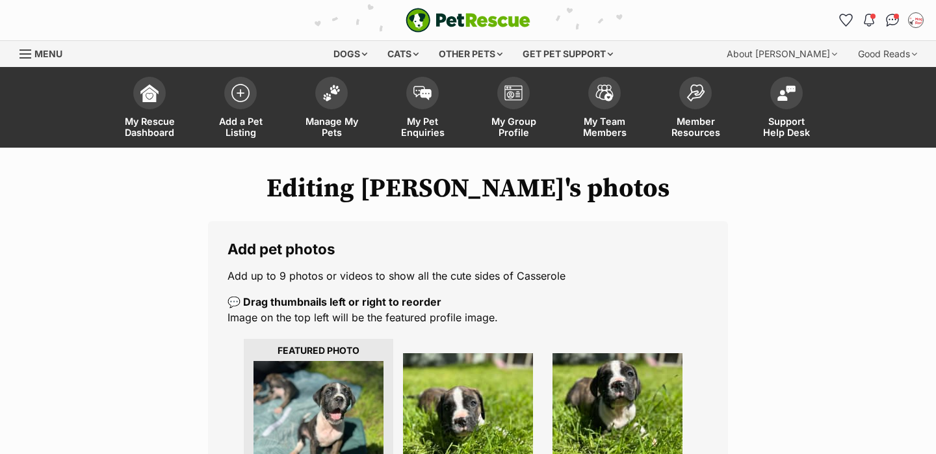
scroll to position [266, 0]
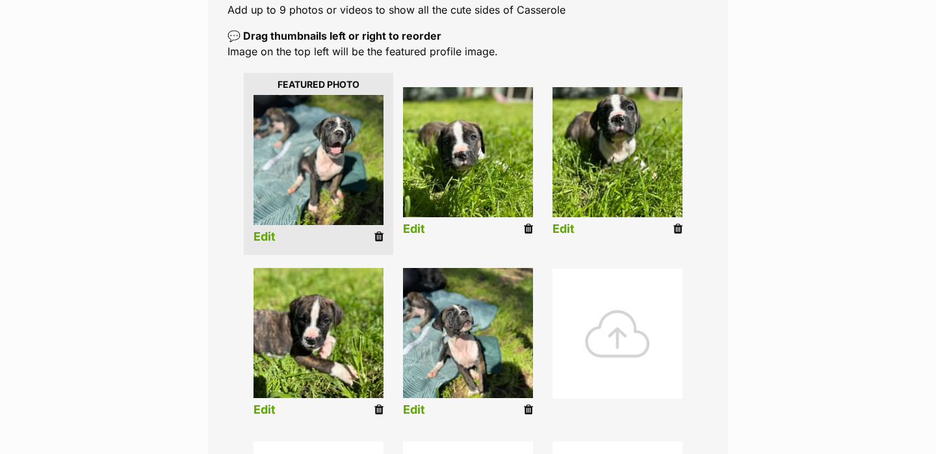
click at [411, 233] on link "Edit" at bounding box center [414, 229] width 22 height 14
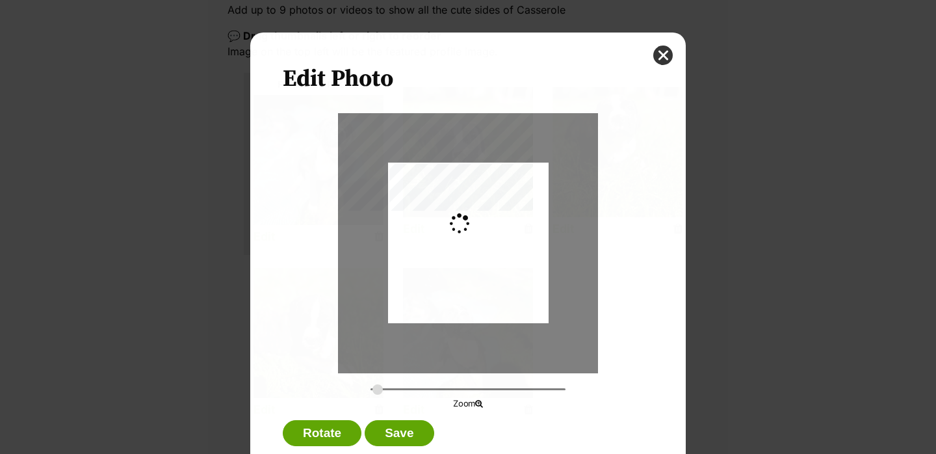
scroll to position [0, 0]
type input "0.2744"
drag, startPoint x: 438, startPoint y: 257, endPoint x: 438, endPoint y: 283, distance: 26.6
click at [438, 283] on div "Dialog Window - Close (Press escape to close)" at bounding box center [468, 269] width 160 height 214
click at [436, 283] on div "Dialog Window - Close (Press escape to close)" at bounding box center [467, 269] width 160 height 214
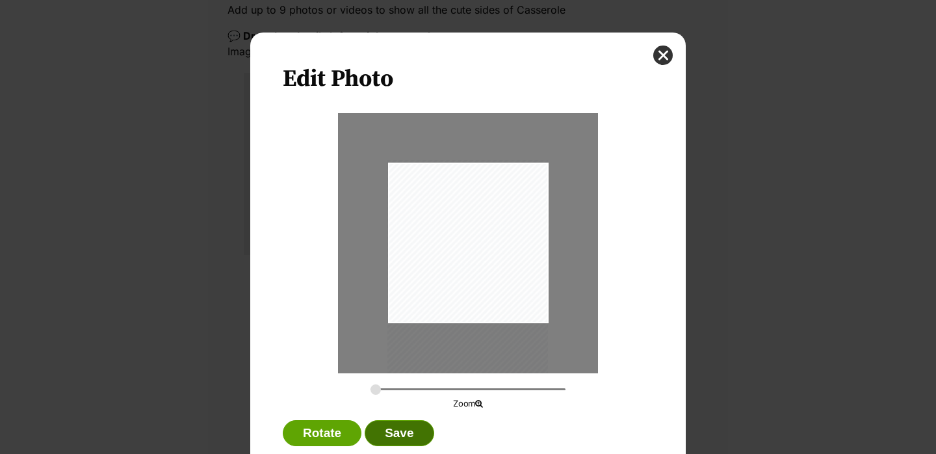
click at [403, 427] on button "Save" at bounding box center [399, 433] width 69 height 26
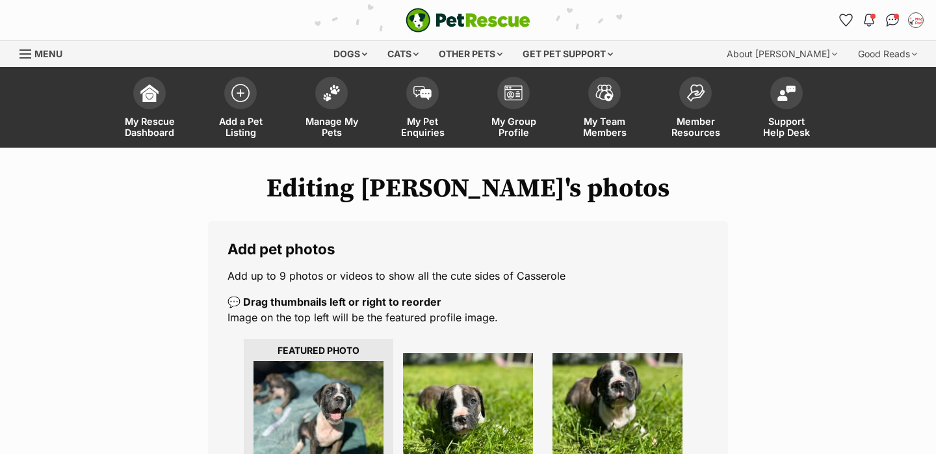
scroll to position [266, 0]
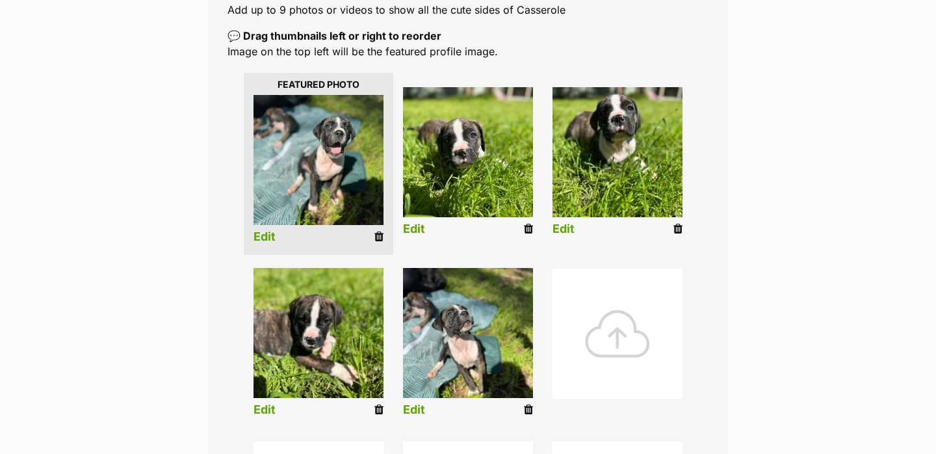
click at [558, 230] on link "Edit" at bounding box center [563, 229] width 22 height 14
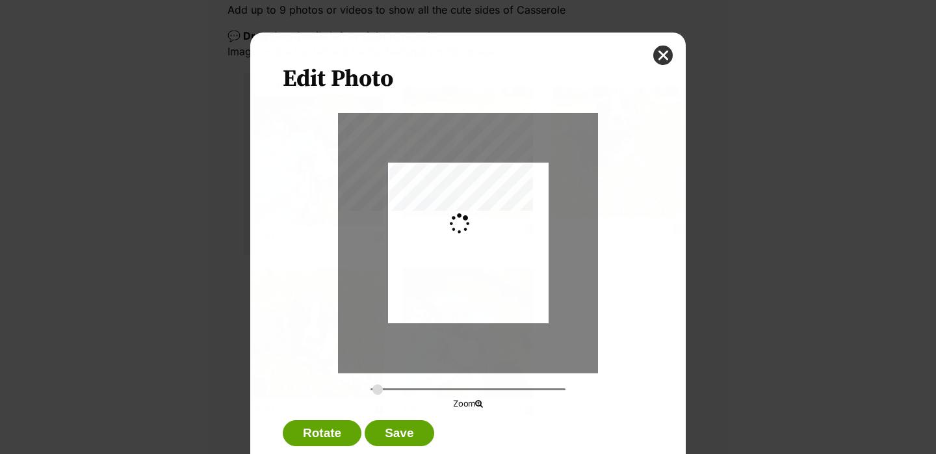
scroll to position [0, 0]
type input "0.2744"
drag, startPoint x: 487, startPoint y: 269, endPoint x: 485, endPoint y: 318, distance: 49.4
click at [485, 318] on div "Dialog Window - Close (Press escape to close)" at bounding box center [468, 269] width 160 height 214
click at [415, 427] on button "Save" at bounding box center [399, 433] width 69 height 26
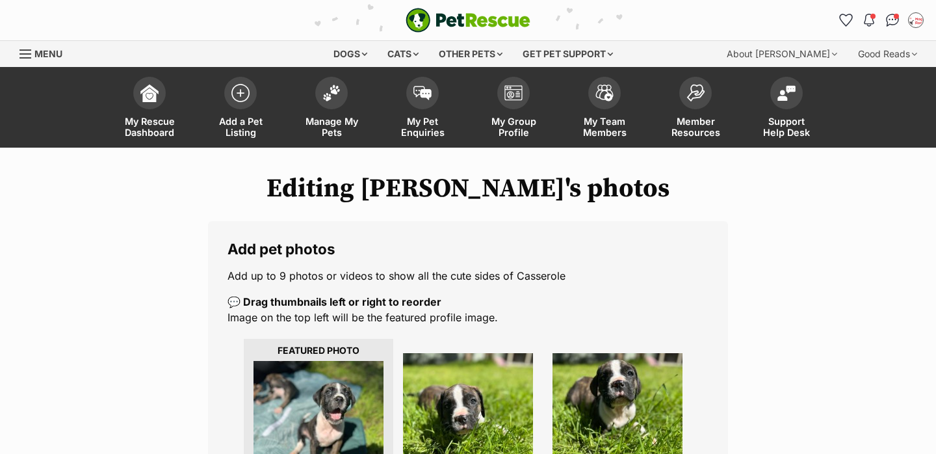
scroll to position [266, 0]
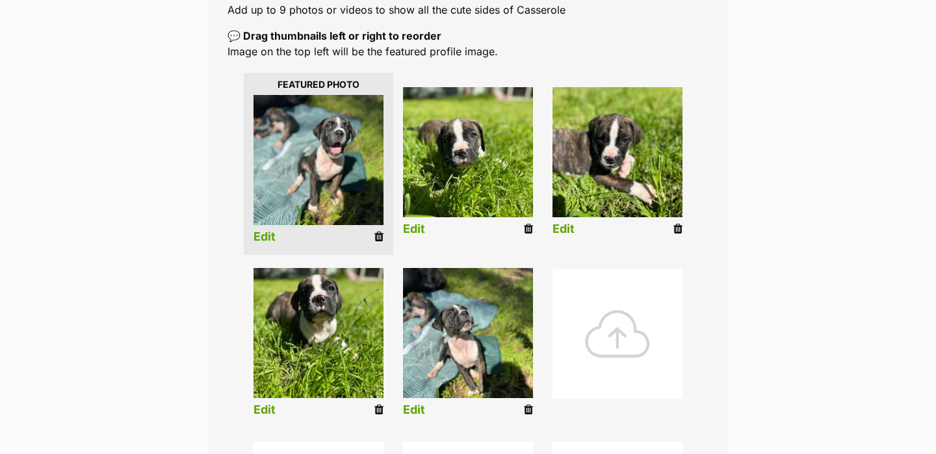
drag, startPoint x: 356, startPoint y: 355, endPoint x: 621, endPoint y: 170, distance: 322.8
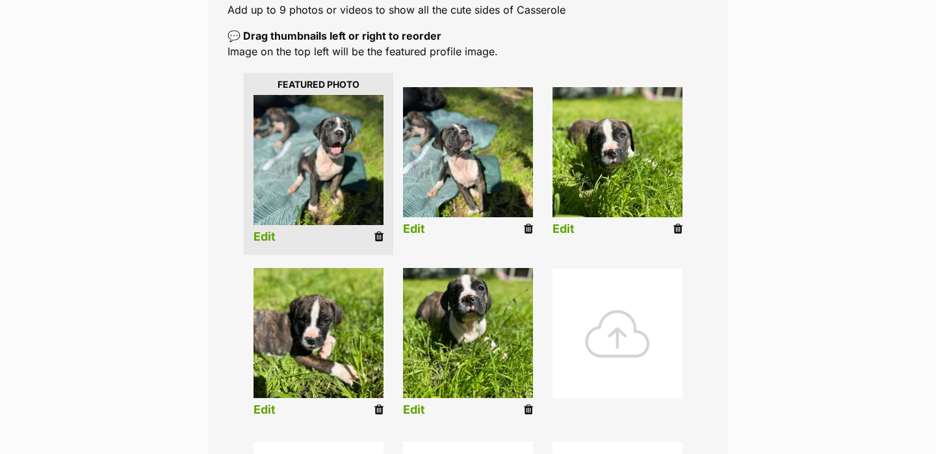
click at [409, 228] on link "Edit" at bounding box center [414, 229] width 22 height 14
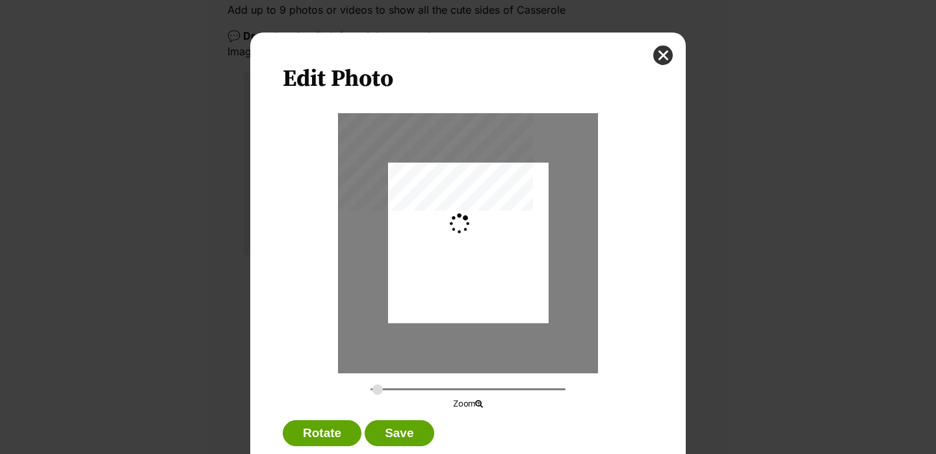
scroll to position [0, 0]
type input "0.2744"
drag, startPoint x: 432, startPoint y: 286, endPoint x: 432, endPoint y: 300, distance: 13.6
click at [432, 300] on div "Dialog Window - Close (Press escape to close)" at bounding box center [468, 256] width 160 height 214
click at [384, 431] on button "Save" at bounding box center [399, 433] width 69 height 26
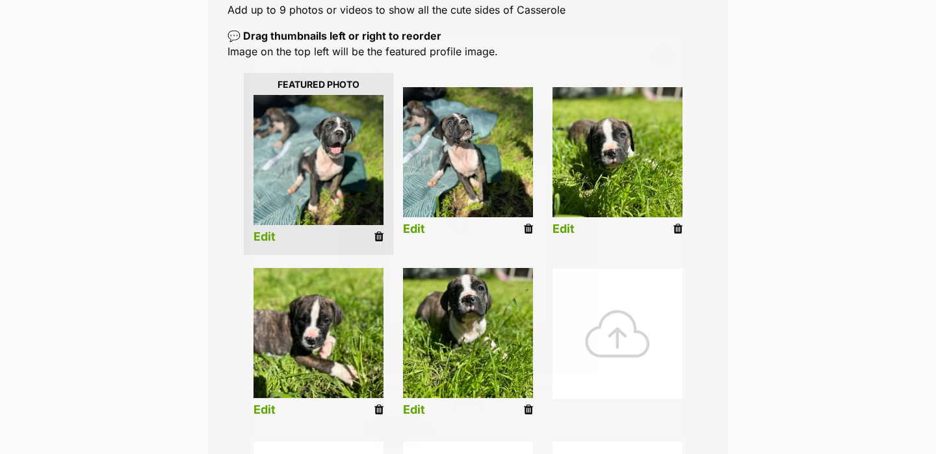
scroll to position [266, 0]
click at [270, 405] on link "Edit" at bounding box center [264, 410] width 22 height 14
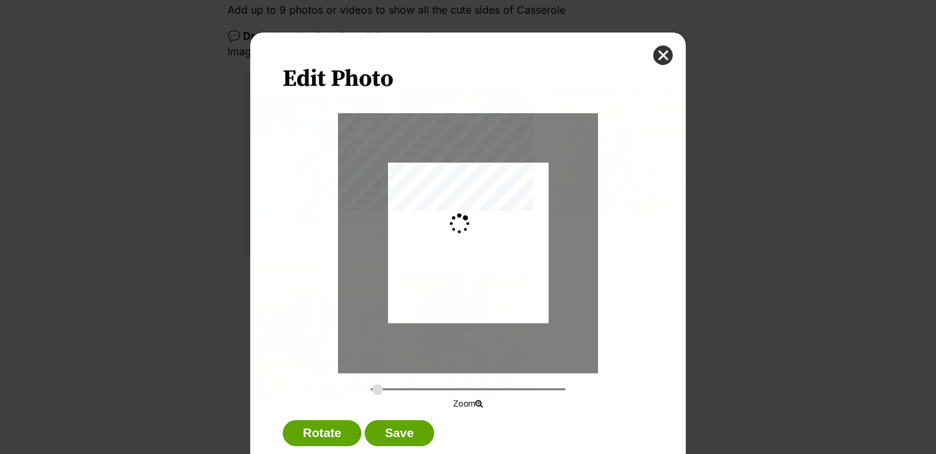
scroll to position [0, 0]
type input "0.2744"
click at [434, 301] on div "Dialog Window - Close (Press escape to close)" at bounding box center [468, 239] width 160 height 214
click at [396, 432] on button "Save" at bounding box center [399, 433] width 69 height 26
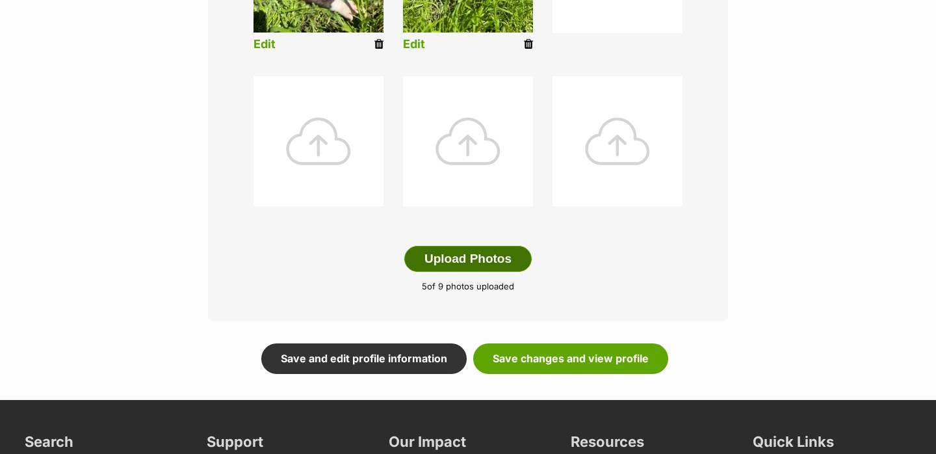
scroll to position [645, 0]
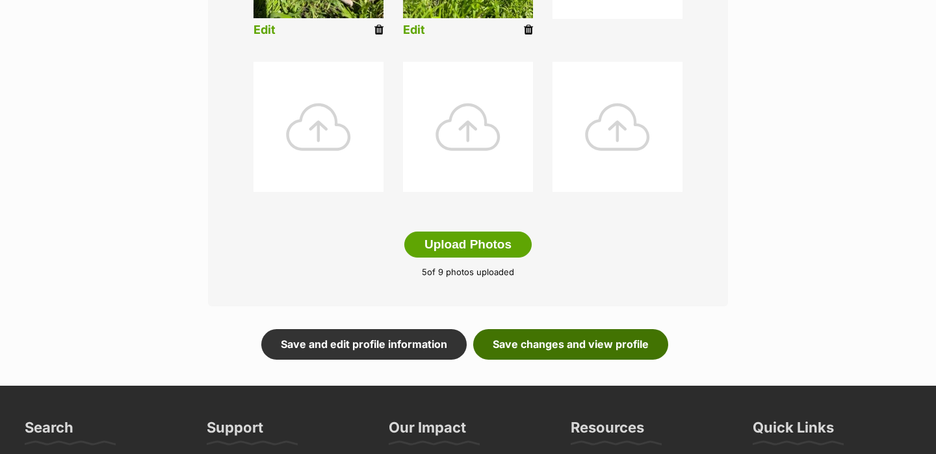
click at [550, 348] on link "Save changes and view profile" at bounding box center [570, 344] width 195 height 30
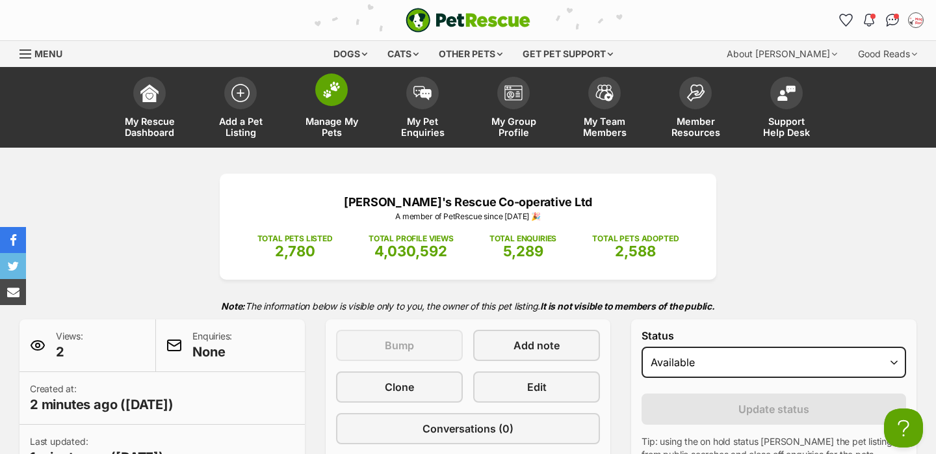
click at [329, 101] on span at bounding box center [331, 89] width 32 height 32
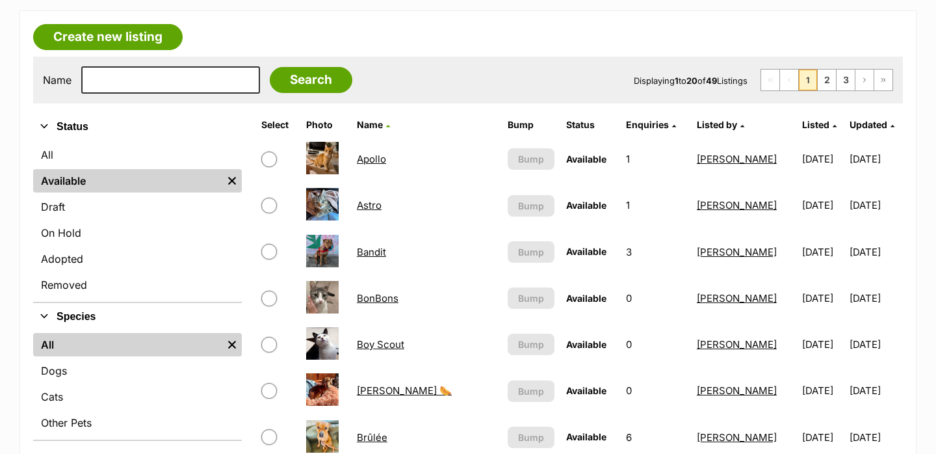
scroll to position [225, 0]
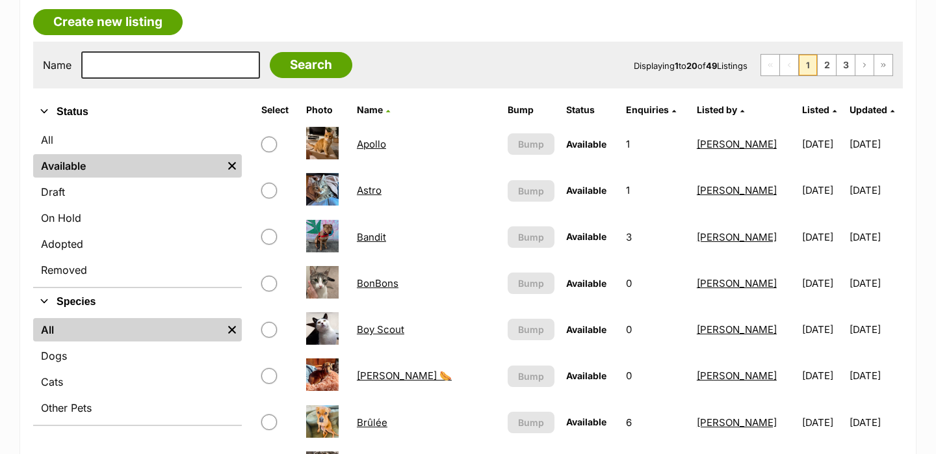
click at [80, 352] on link "Dogs" at bounding box center [137, 355] width 209 height 23
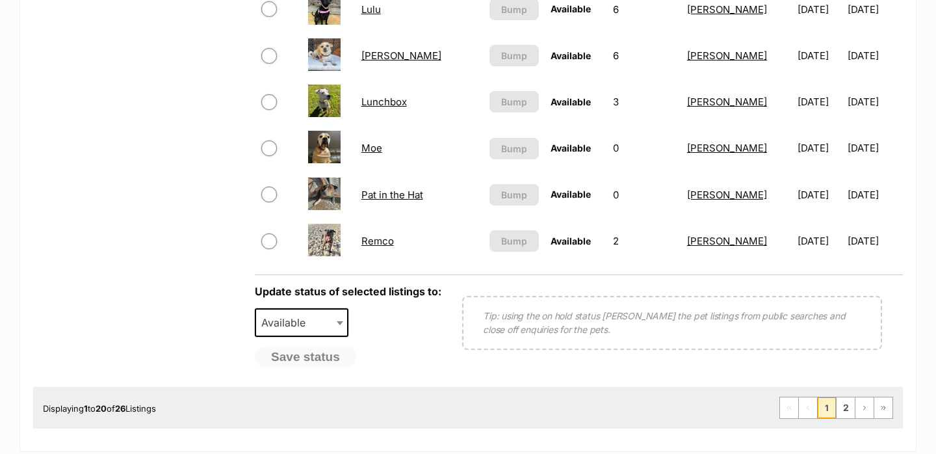
scroll to position [1012, 0]
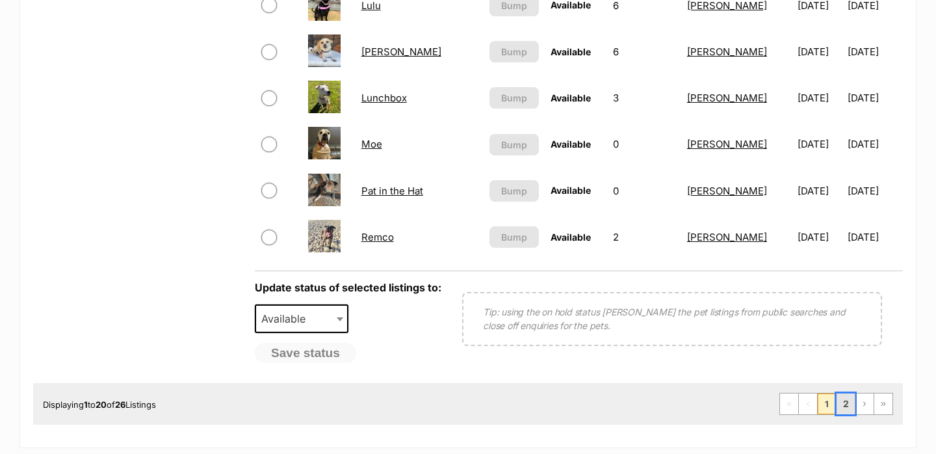
click at [839, 402] on link "2" at bounding box center [845, 403] width 18 height 21
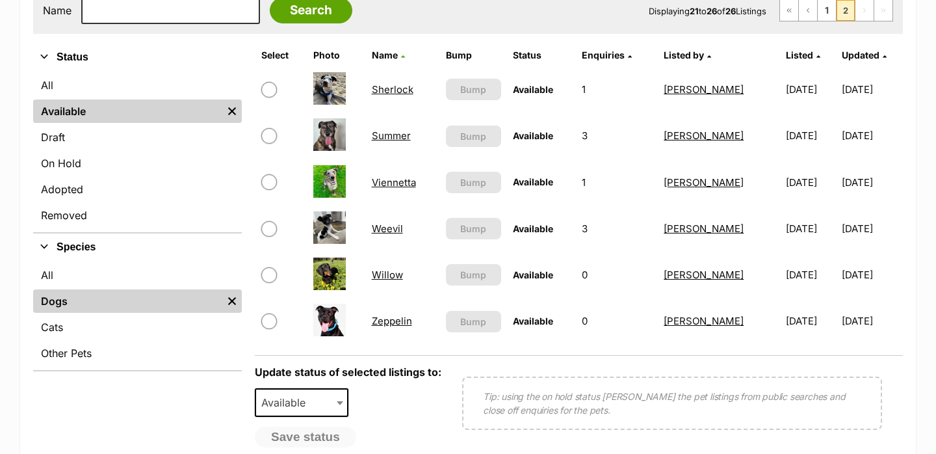
scroll to position [264, 0]
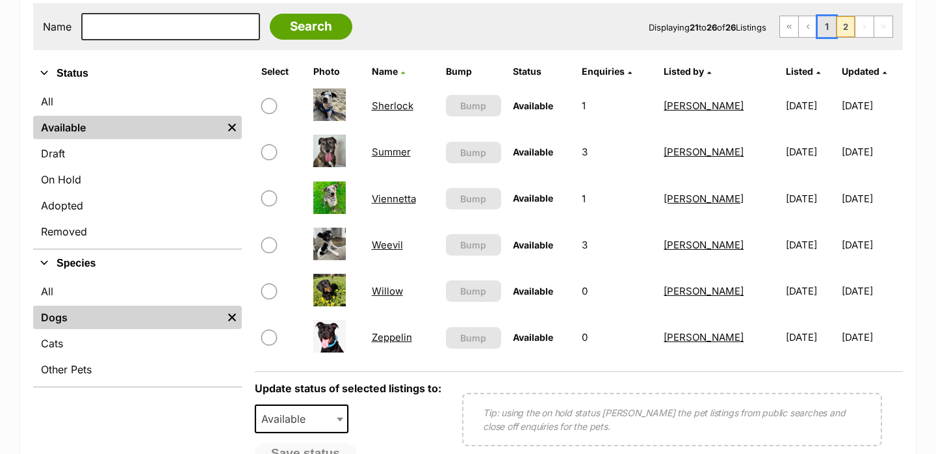
click at [820, 32] on link "1" at bounding box center [826, 26] width 18 height 21
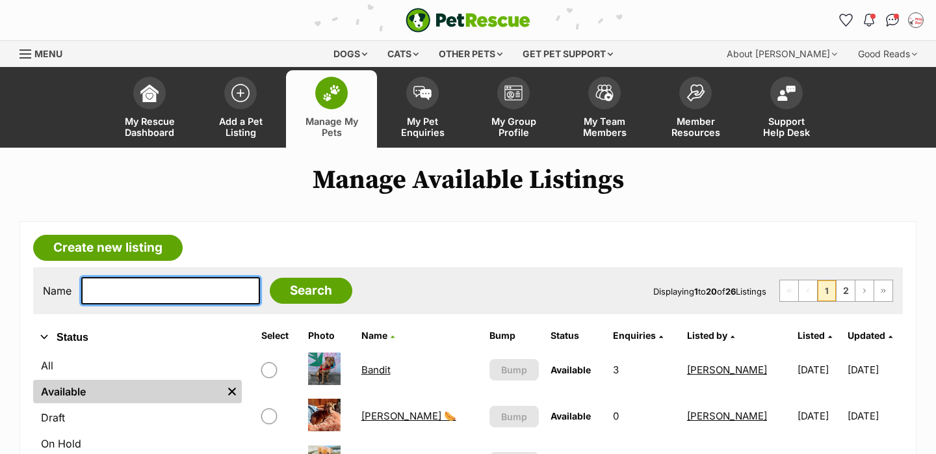
click at [106, 288] on input "text" at bounding box center [170, 290] width 179 height 27
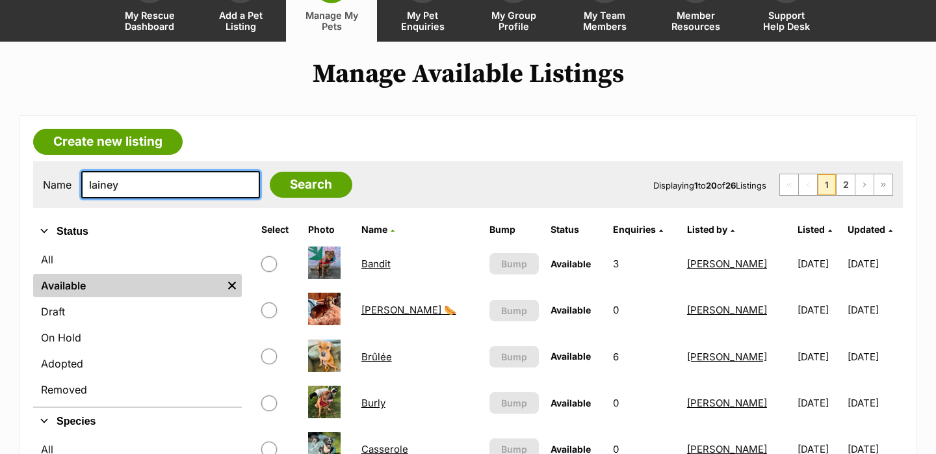
scroll to position [113, 0]
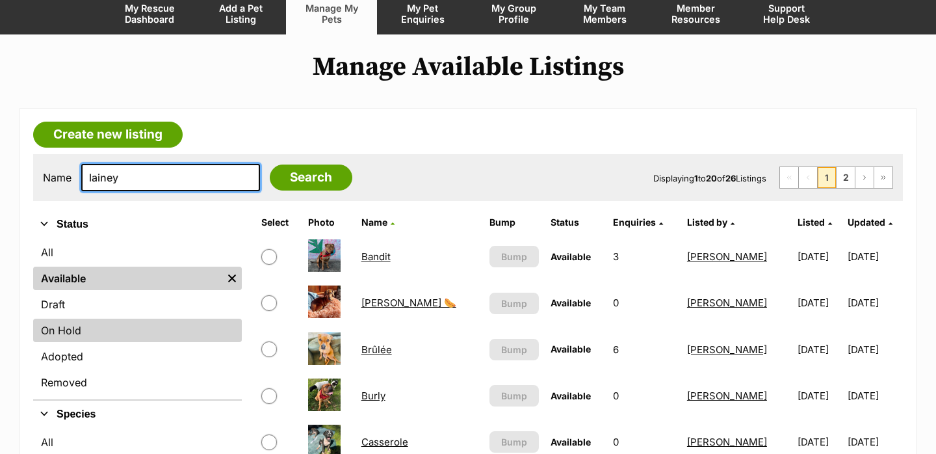
type input "lainey"
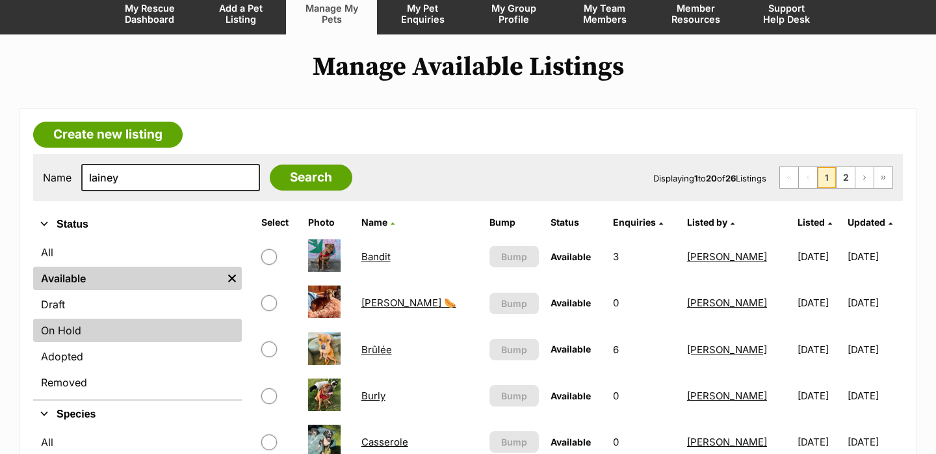
click at [71, 326] on link "On Hold" at bounding box center [137, 329] width 209 height 23
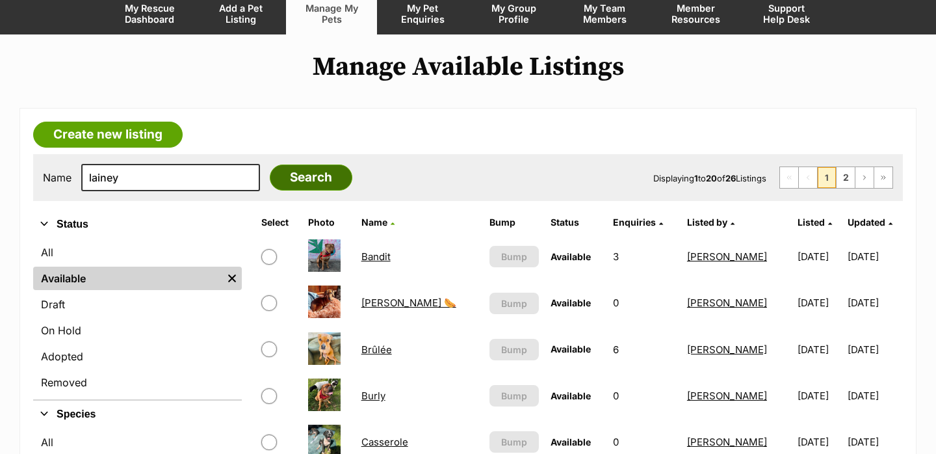
click at [270, 174] on input "Search" at bounding box center [311, 177] width 83 height 26
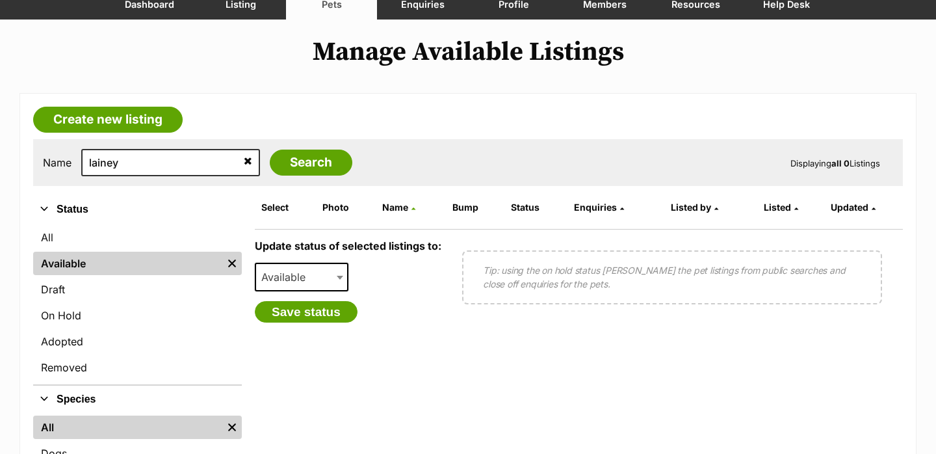
scroll to position [136, 0]
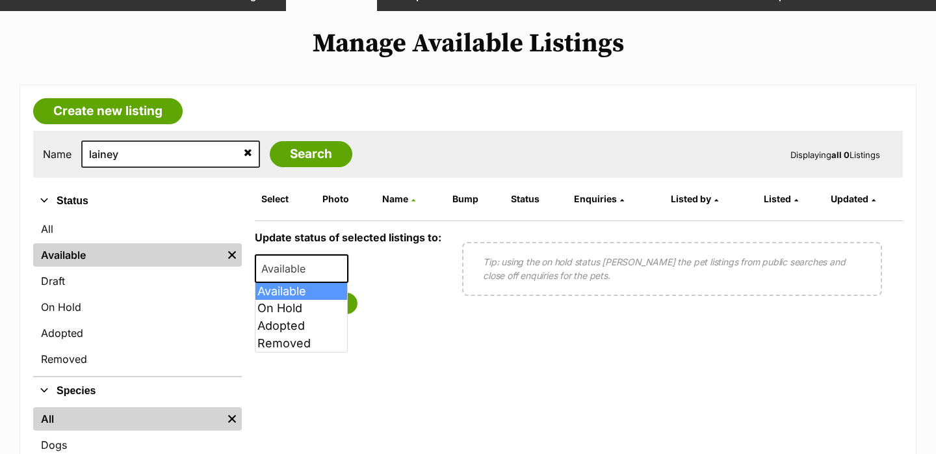
click at [303, 259] on span "Available" at bounding box center [302, 268] width 94 height 29
select select "on_hold"
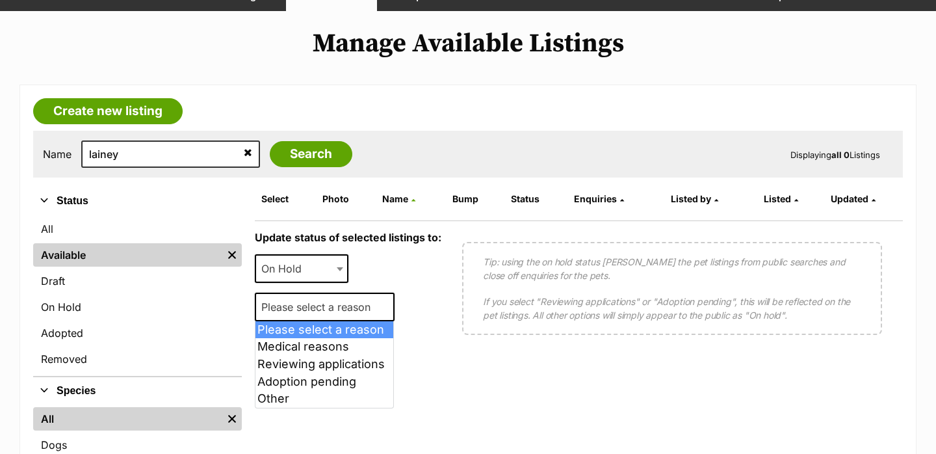
click at [316, 300] on span "Please select a reason" at bounding box center [319, 307] width 127 height 18
click at [374, 281] on div "Update status of selected listings to: Available On Hold Adopted Removed On Hol…" at bounding box center [348, 291] width 186 height 121
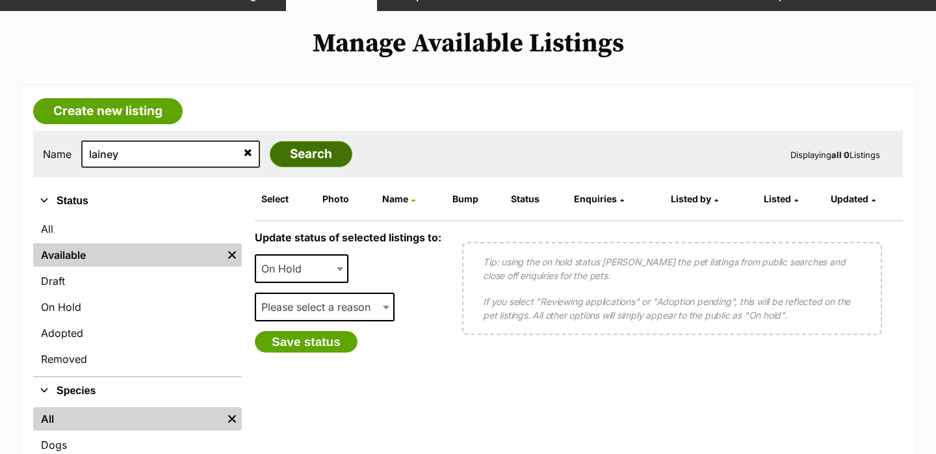
click at [270, 153] on input "Search" at bounding box center [311, 154] width 83 height 26
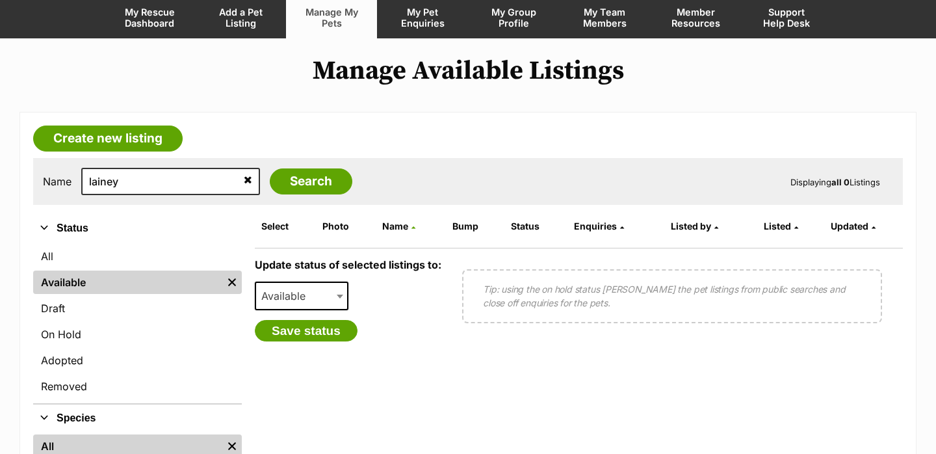
scroll to position [125, 0]
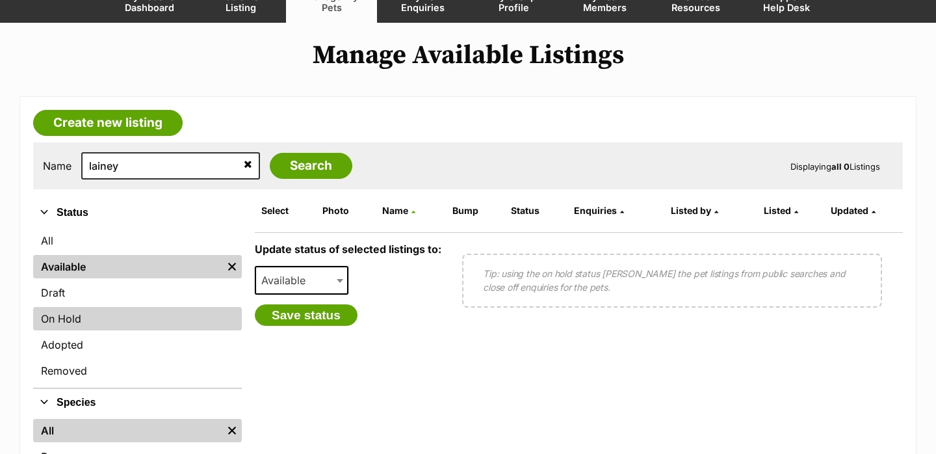
click at [130, 315] on link "On Hold" at bounding box center [137, 318] width 209 height 23
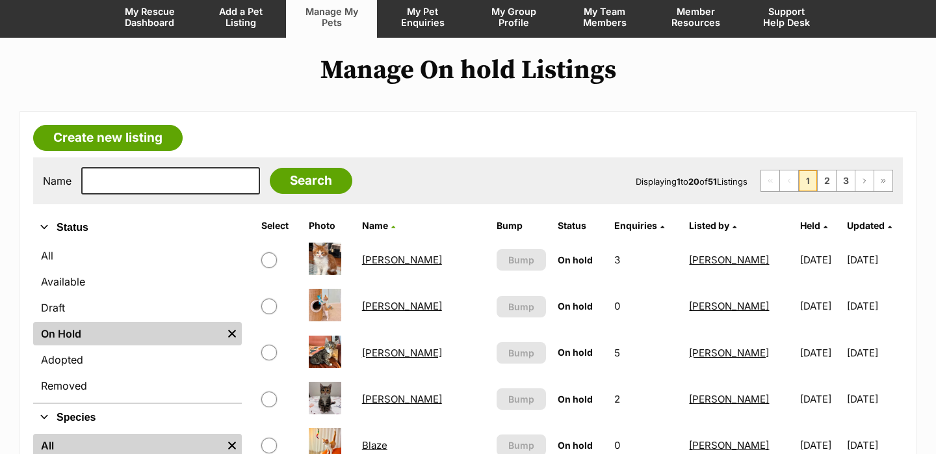
scroll to position [147, 0]
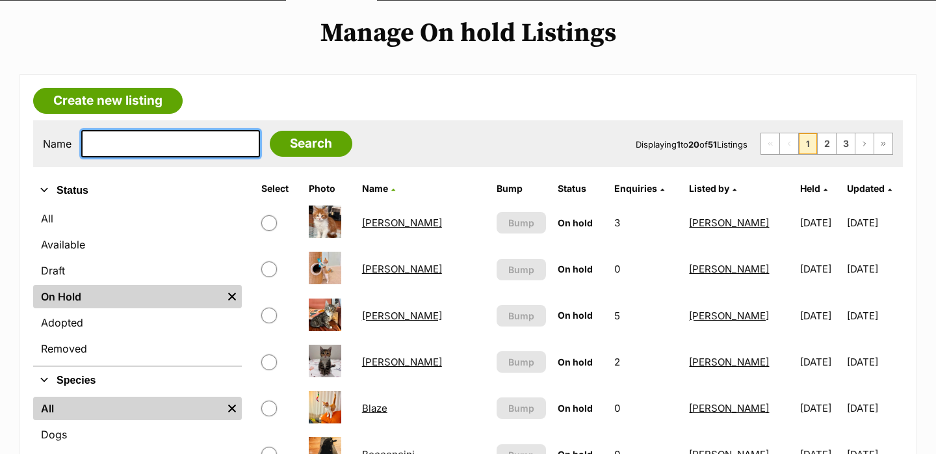
click at [126, 142] on input "text" at bounding box center [170, 143] width 179 height 27
type input "lainey"
click at [270, 131] on input "Search" at bounding box center [311, 144] width 83 height 26
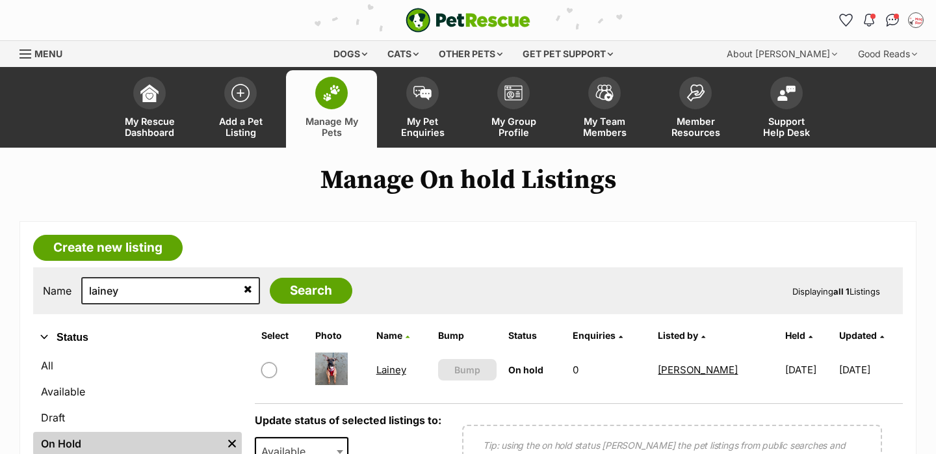
scroll to position [45, 0]
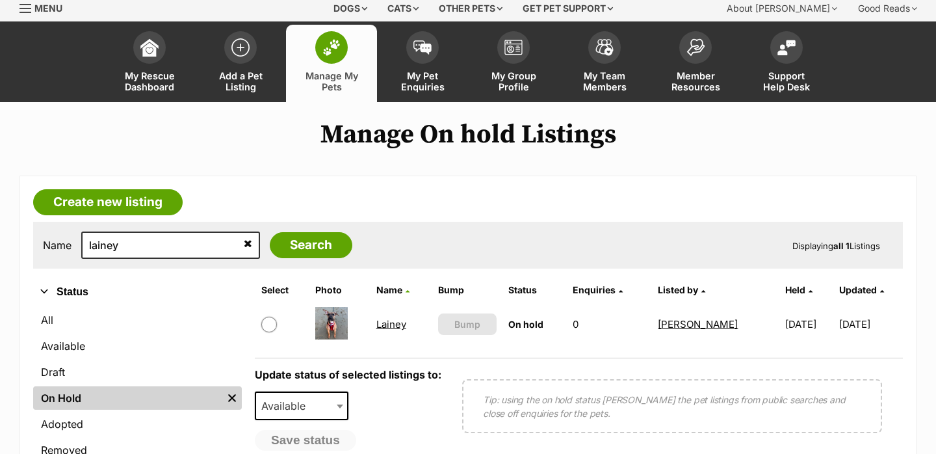
click at [383, 323] on link "Lainey" at bounding box center [391, 324] width 30 height 12
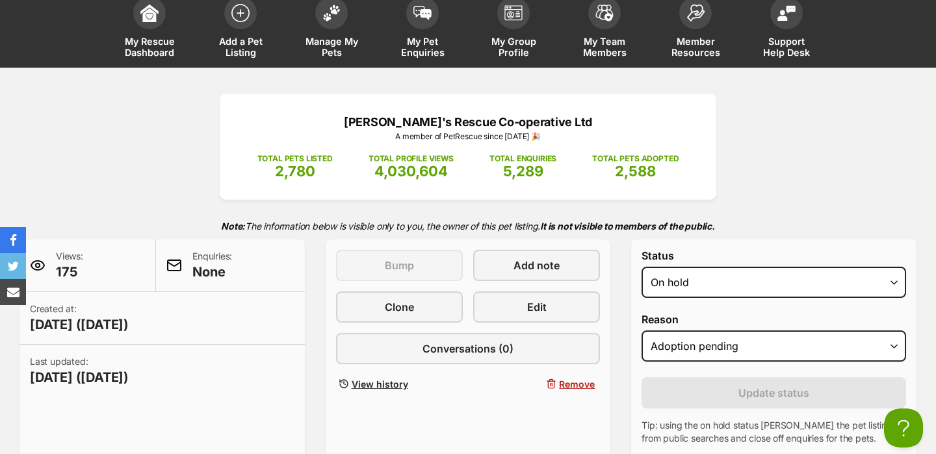
scroll to position [99, 0]
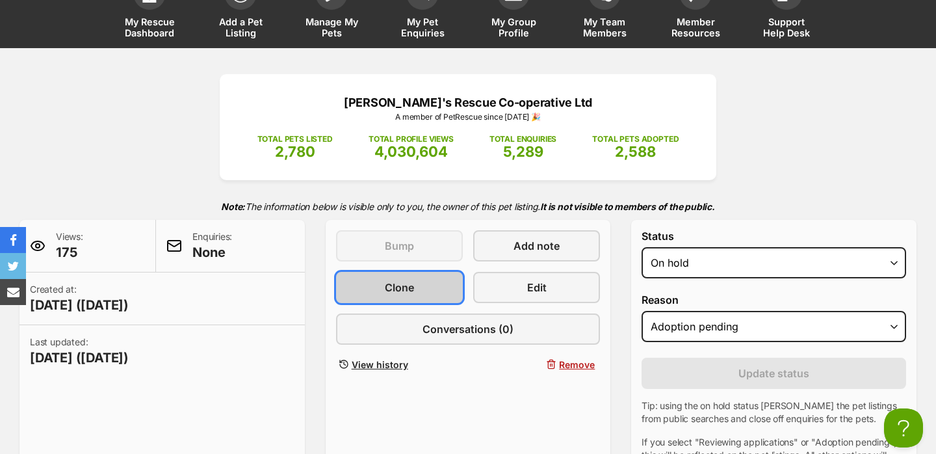
click at [392, 283] on span "Clone" at bounding box center [399, 287] width 29 height 16
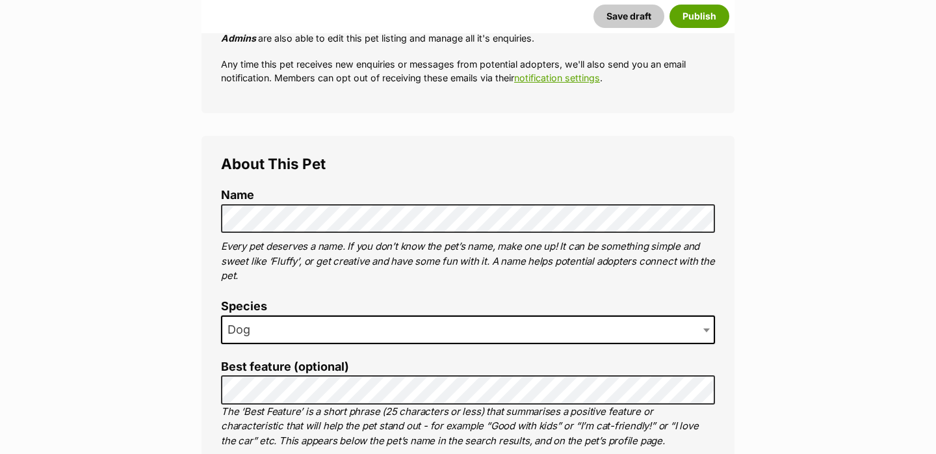
scroll to position [357, 0]
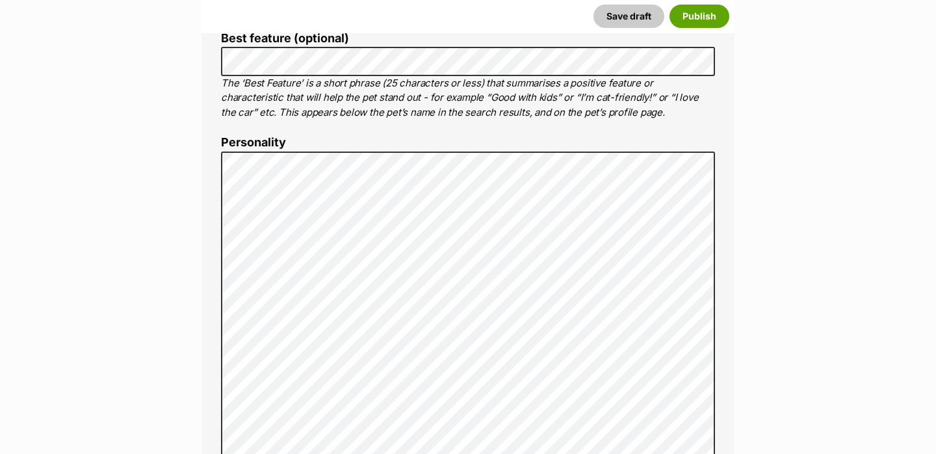
scroll to position [686, 0]
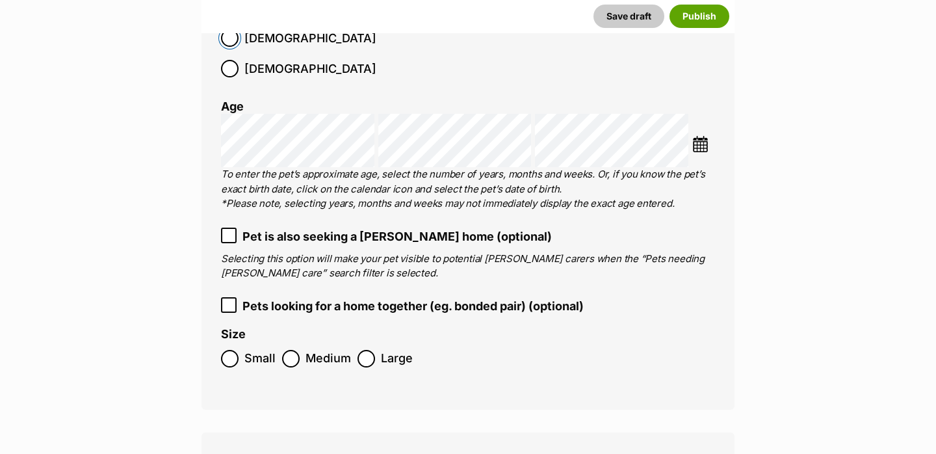
scroll to position [2316, 0]
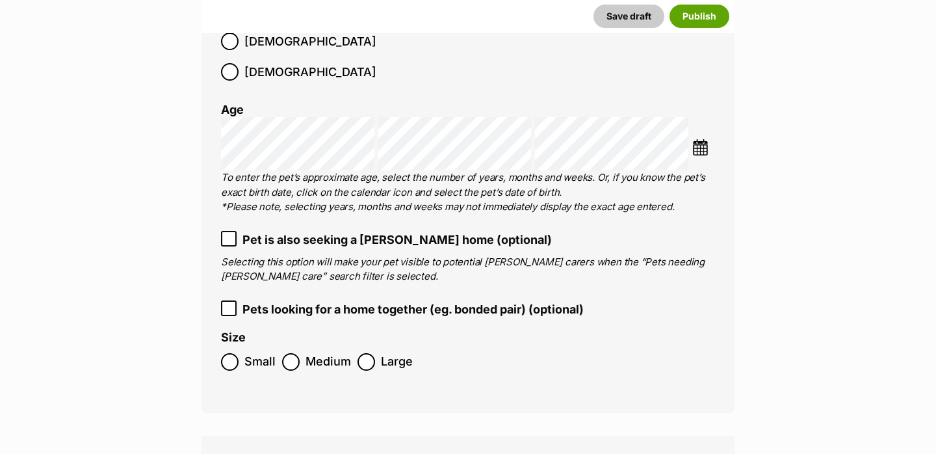
click at [700, 139] on img at bounding box center [700, 147] width 16 height 16
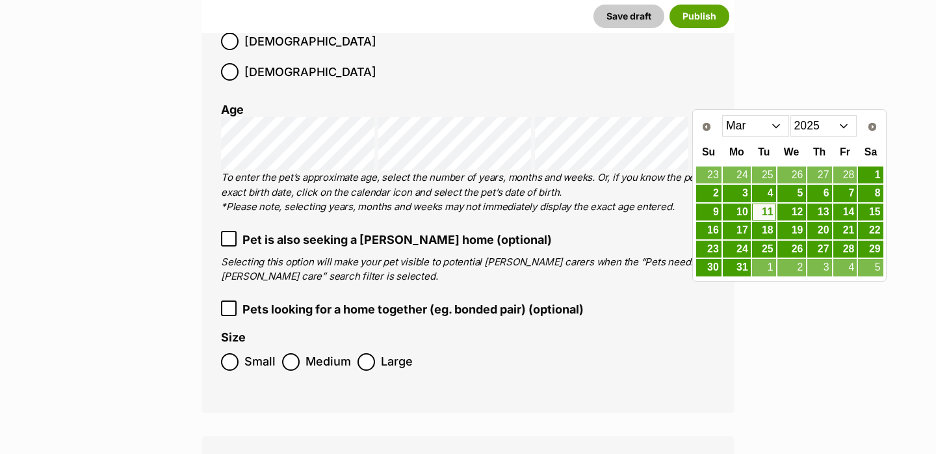
click at [690, 103] on div "Age" at bounding box center [468, 110] width 494 height 14
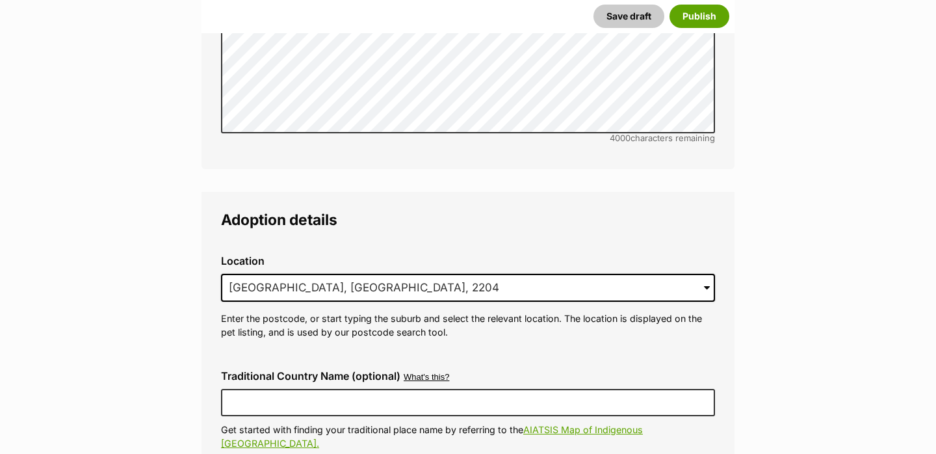
scroll to position [3408, 0]
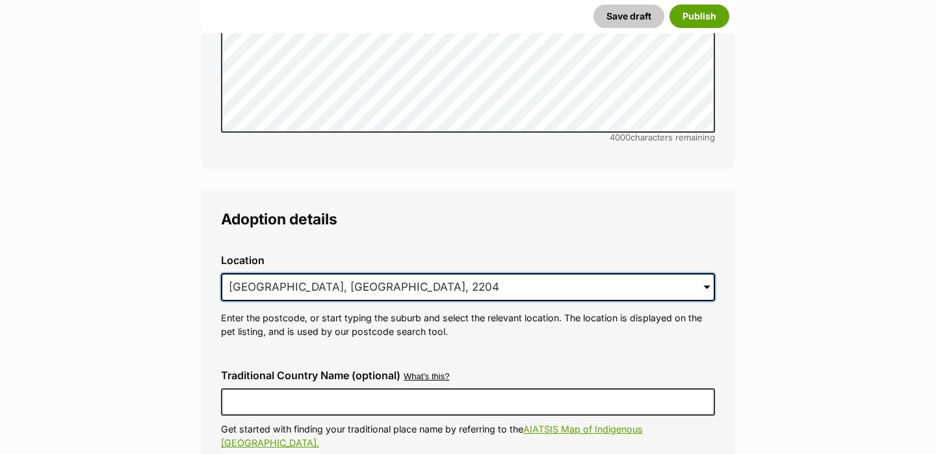
click at [290, 273] on input "Marrickville, NSW, 2204" at bounding box center [468, 287] width 494 height 29
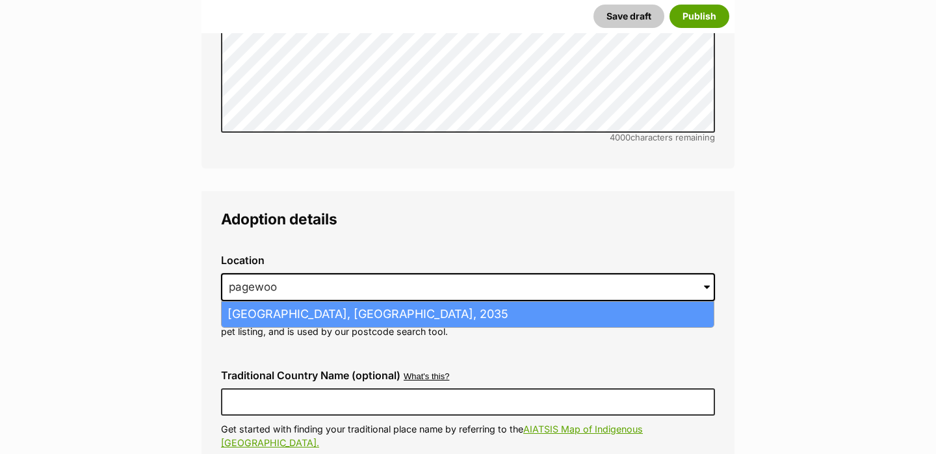
click at [296, 301] on li "Pagewood, New South Wales, 2035" at bounding box center [468, 313] width 492 height 25
type input "Pagewood, New South Wales, 2035"
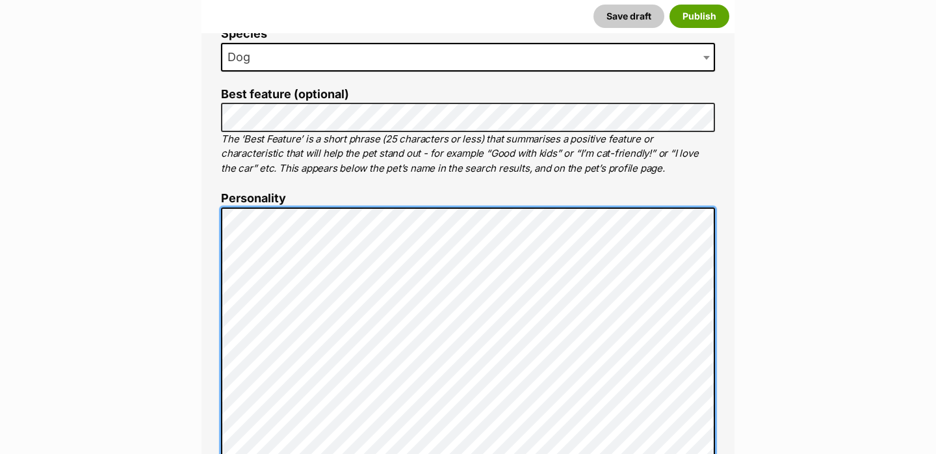
scroll to position [627, 0]
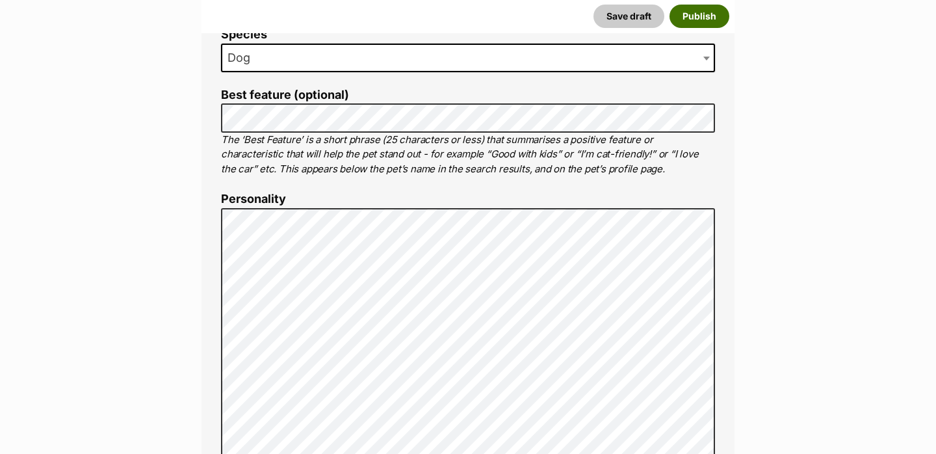
click at [687, 20] on button "Publish" at bounding box center [699, 16] width 60 height 23
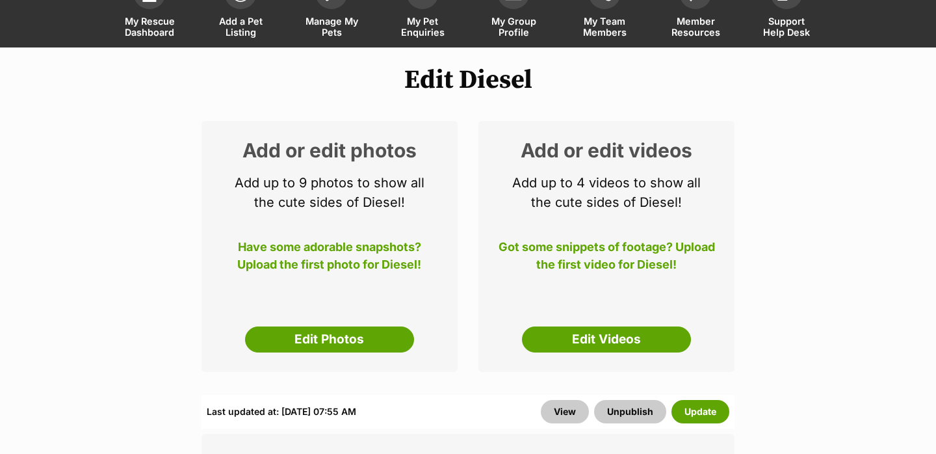
scroll to position [126, 0]
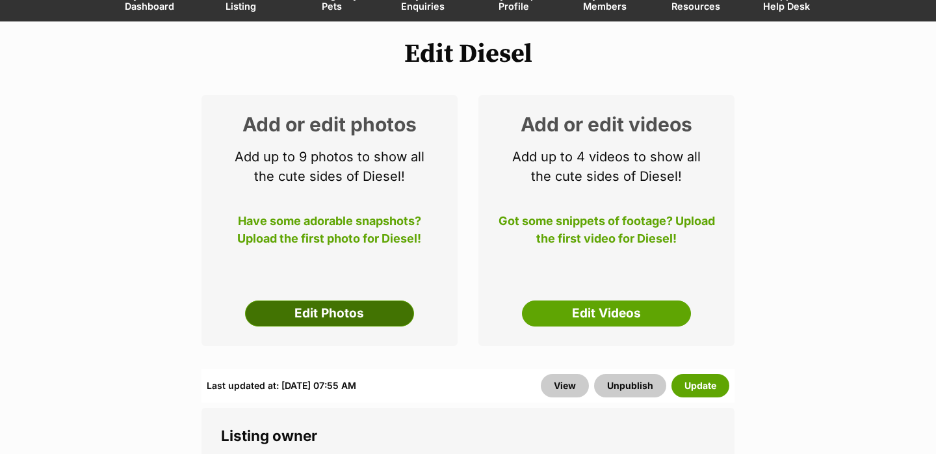
click at [355, 314] on link "Edit Photos" at bounding box center [329, 313] width 169 height 26
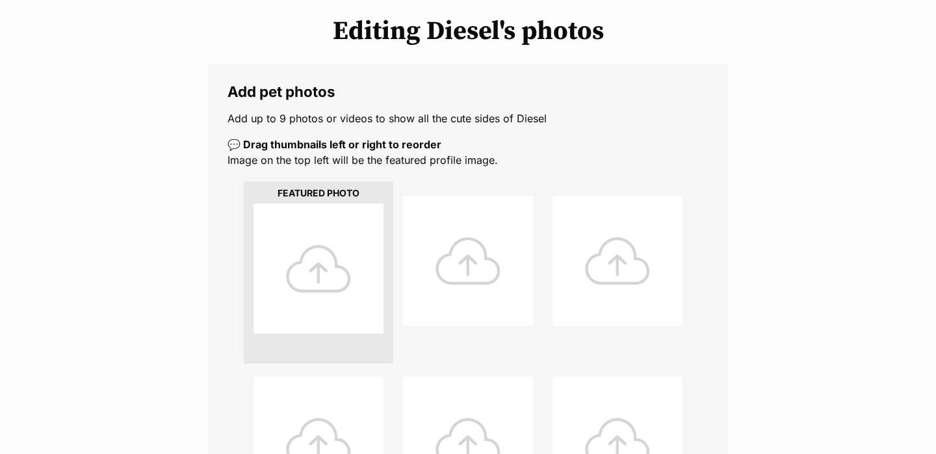
scroll to position [474, 0]
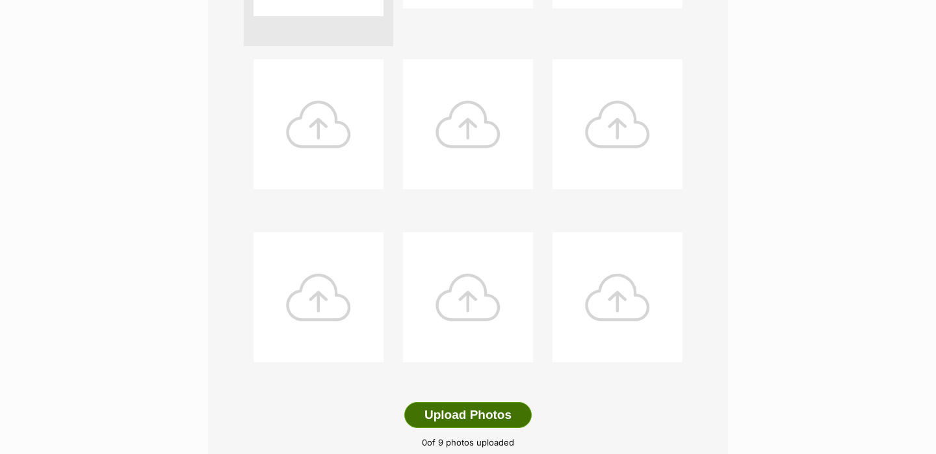
click at [461, 416] on button "Upload Photos" at bounding box center [467, 415] width 127 height 26
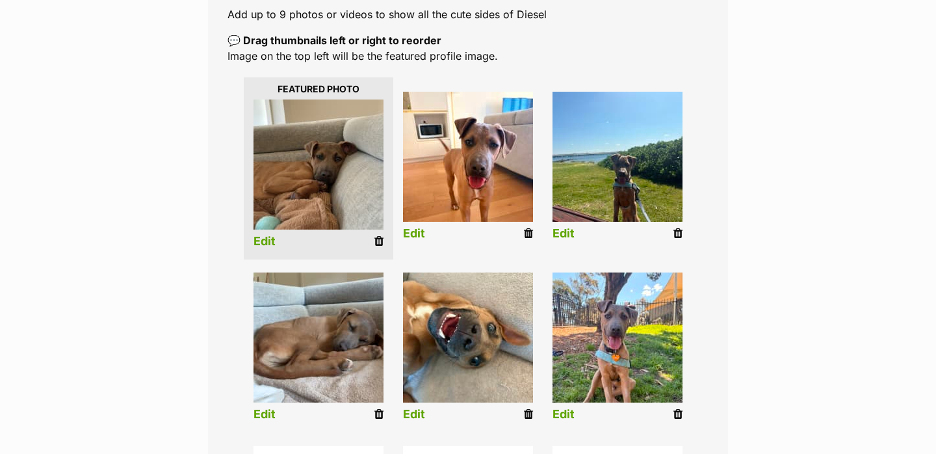
scroll to position [259, 0]
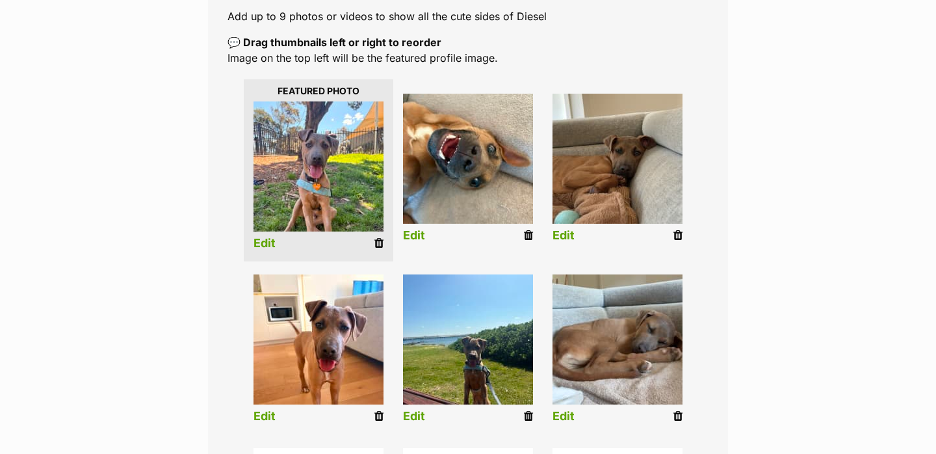
click at [413, 420] on link "Edit" at bounding box center [414, 416] width 22 height 14
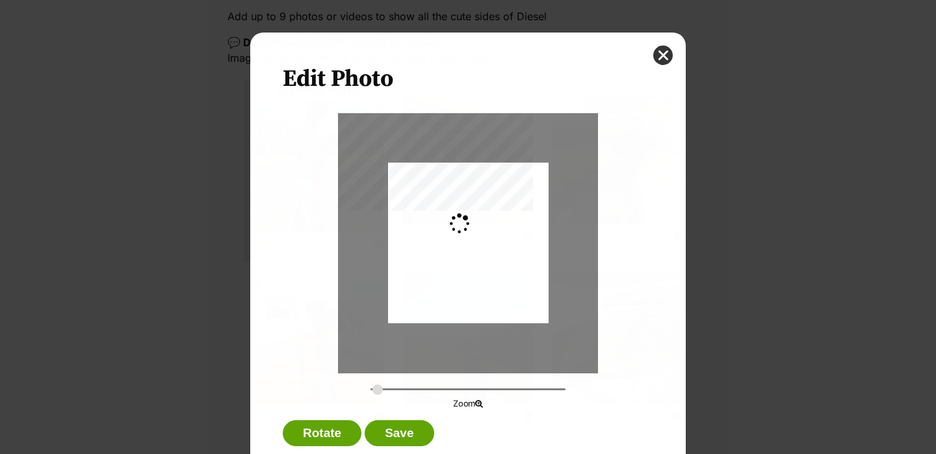
scroll to position [0, 0]
click at [483, 279] on div "Dialog Window - Close (Press escape to close)" at bounding box center [468, 239] width 160 height 214
drag, startPoint x: 376, startPoint y: 388, endPoint x: 390, endPoint y: 385, distance: 14.7
type input "0.3764"
click at [390, 385] on input "Dialog Window - Close (Press escape to close)" at bounding box center [467, 389] width 195 height 12
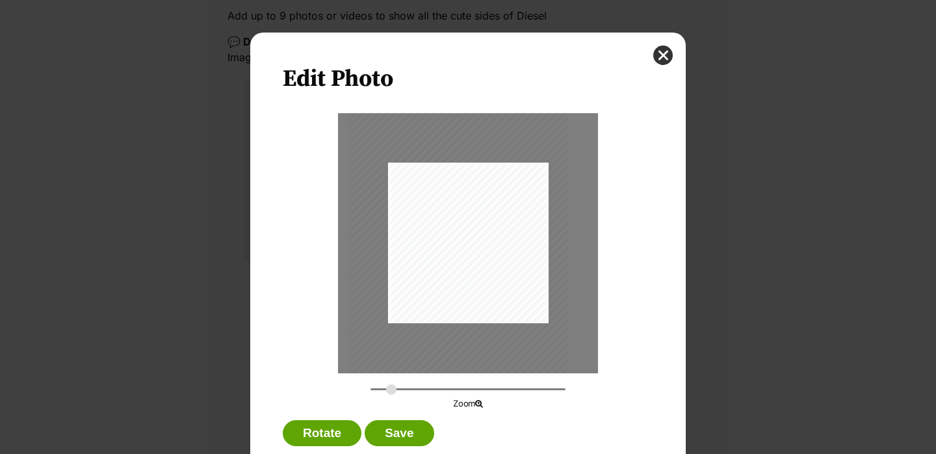
drag, startPoint x: 433, startPoint y: 342, endPoint x: 422, endPoint y: 337, distance: 11.6
click at [422, 337] on div "Dialog Window - Close (Press escape to close)" at bounding box center [458, 232] width 220 height 293
click at [426, 428] on button "Save" at bounding box center [399, 433] width 69 height 26
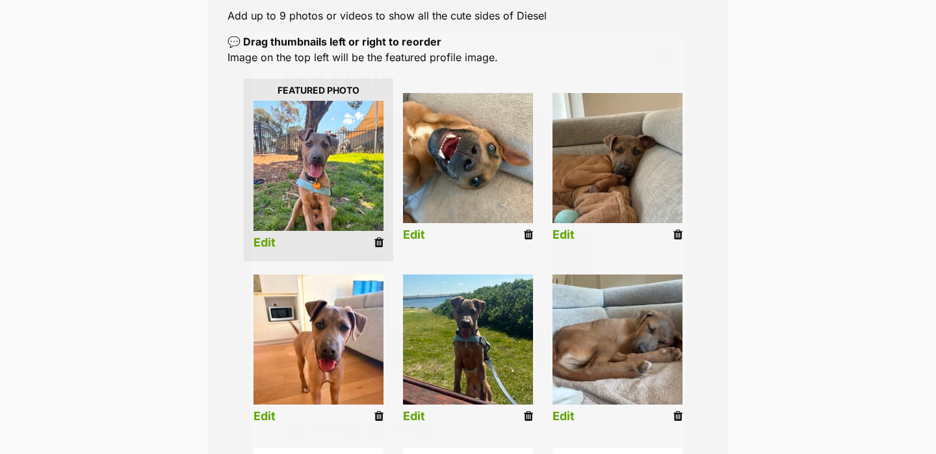
scroll to position [259, 0]
click at [576, 419] on li "Edit" at bounding box center [617, 351] width 149 height 167
click at [572, 420] on link "Edit" at bounding box center [563, 416] width 22 height 14
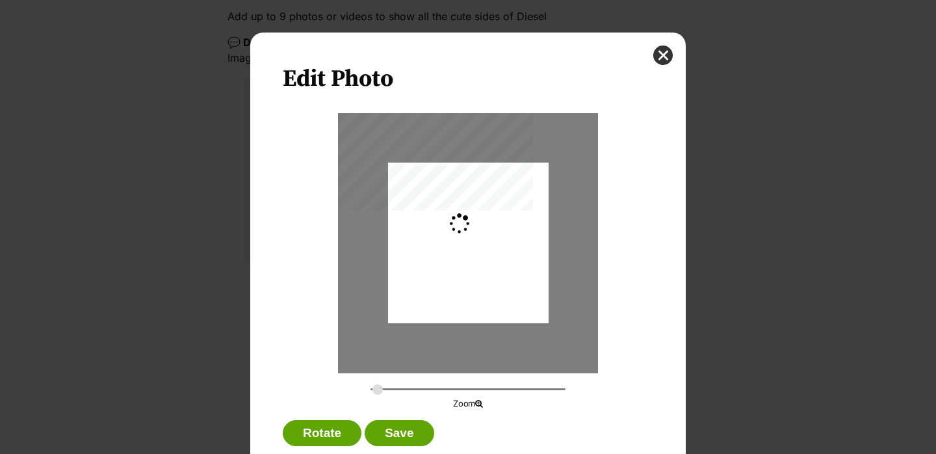
scroll to position [0, 0]
type input "0.2744"
drag, startPoint x: 522, startPoint y: 358, endPoint x: 522, endPoint y: 345, distance: 13.0
click at [522, 345] on div "Dialog Window - Close (Press escape to close)" at bounding box center [468, 229] width 160 height 285
click at [420, 440] on button "Save" at bounding box center [399, 433] width 69 height 26
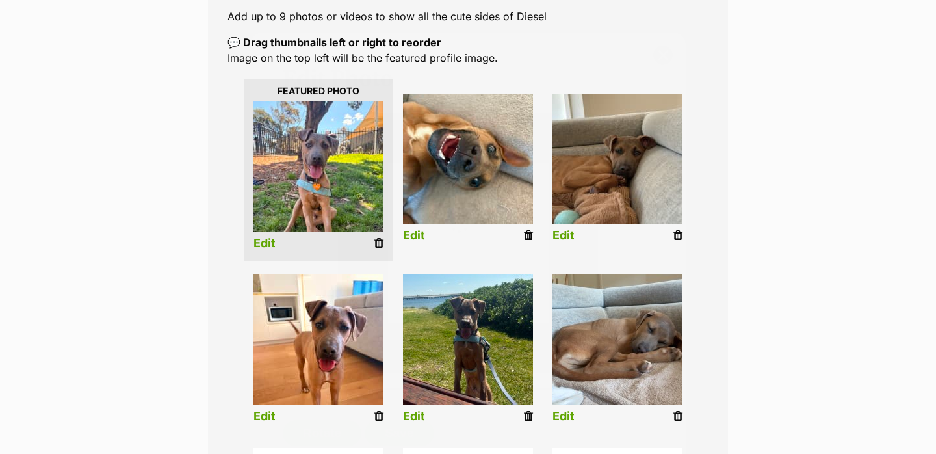
scroll to position [259, 0]
click at [264, 244] on link "Edit" at bounding box center [264, 244] width 22 height 14
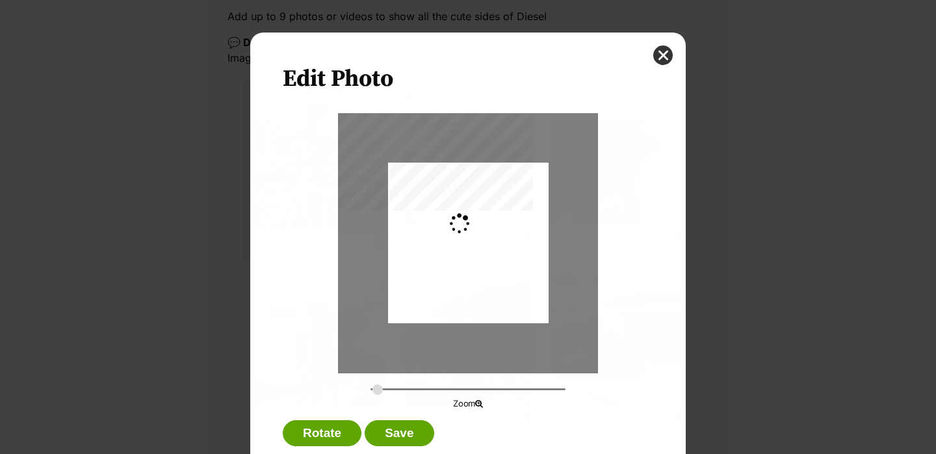
scroll to position [0, 0]
type input "0.2744"
click at [651, 57] on div "Edit Photo Zoom Rotate Save" at bounding box center [467, 258] width 435 height 452
click at [669, 55] on button "close" at bounding box center [662, 54] width 19 height 19
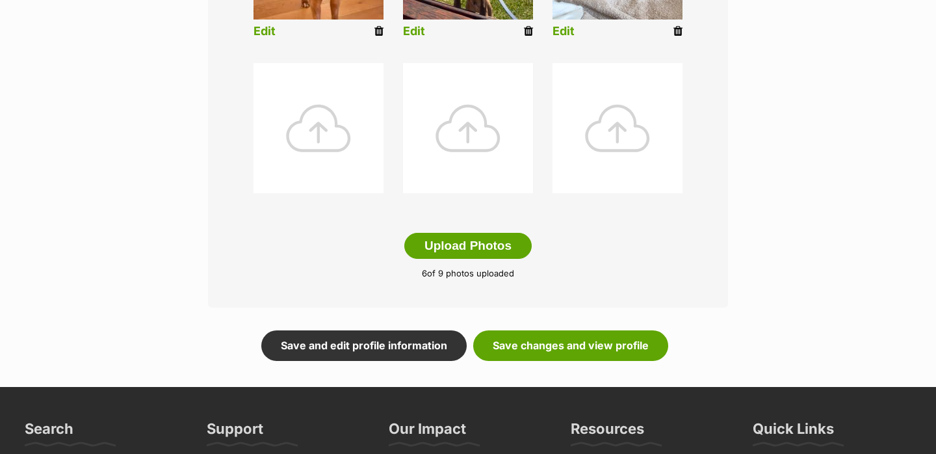
scroll to position [667, 0]
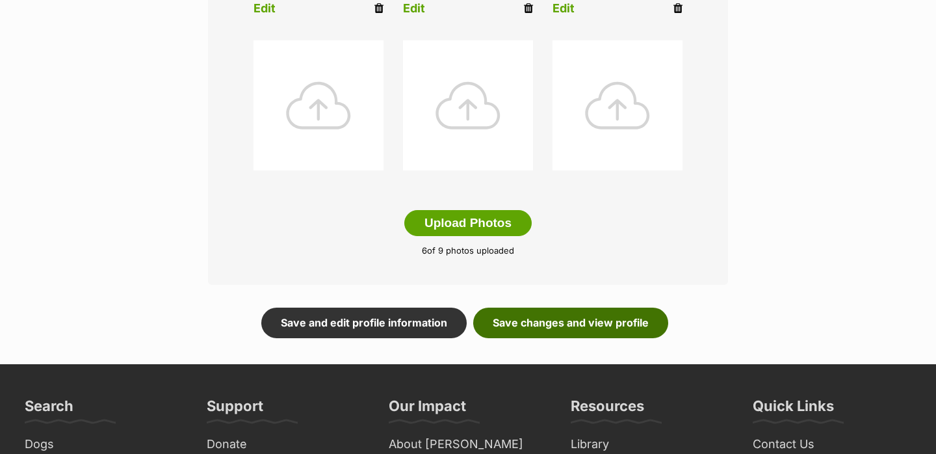
click at [542, 321] on link "Save changes and view profile" at bounding box center [570, 322] width 195 height 30
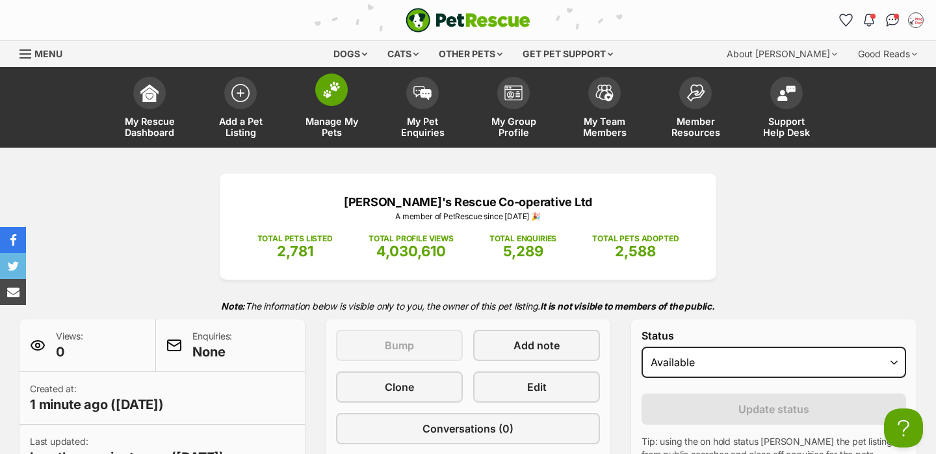
click at [320, 109] on link "Manage My Pets" at bounding box center [331, 108] width 91 height 77
